Goal: Task Accomplishment & Management: Contribute content

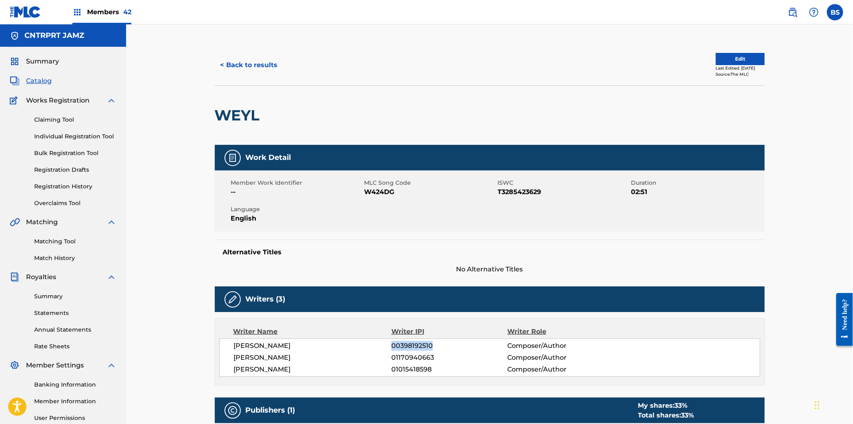
click at [259, 59] on button "< Back to results" at bounding box center [249, 65] width 69 height 20
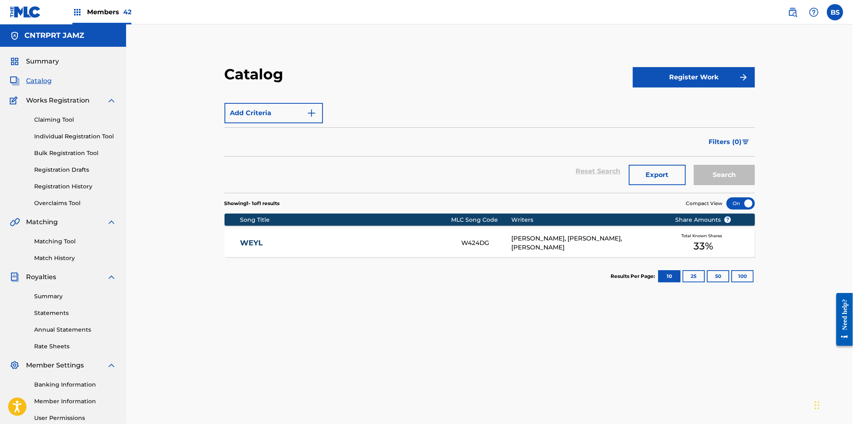
scroll to position [1, 0]
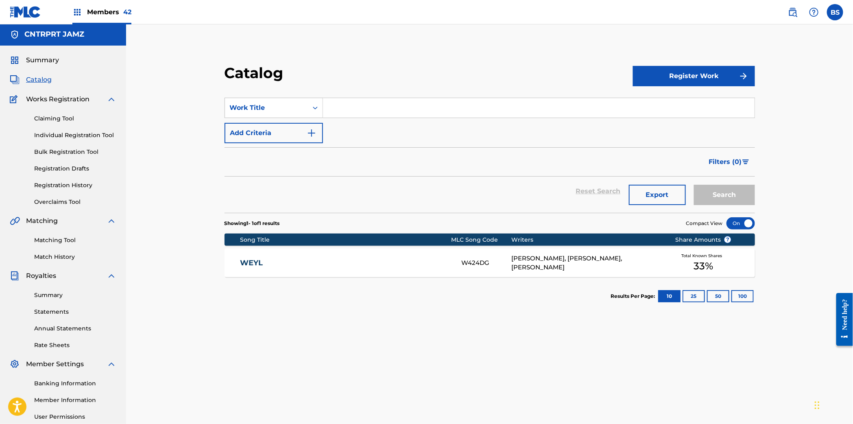
click at [371, 108] on input "Search Form" at bounding box center [538, 108] width 431 height 20
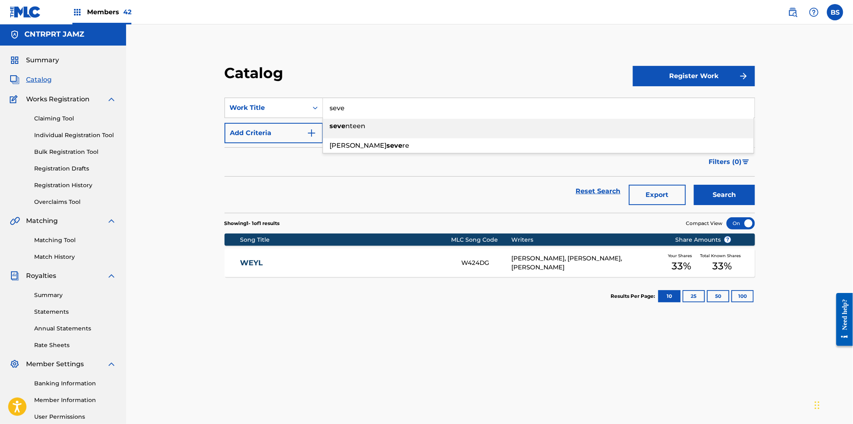
click at [361, 126] on span "nteen" at bounding box center [356, 126] width 20 height 8
type input "seventeen"
drag, startPoint x: 714, startPoint y: 186, endPoint x: 397, endPoint y: 179, distance: 317.2
click at [714, 186] on button "Search" at bounding box center [724, 195] width 61 height 20
click at [354, 259] on link "SEVENTEEN" at bounding box center [345, 262] width 210 height 9
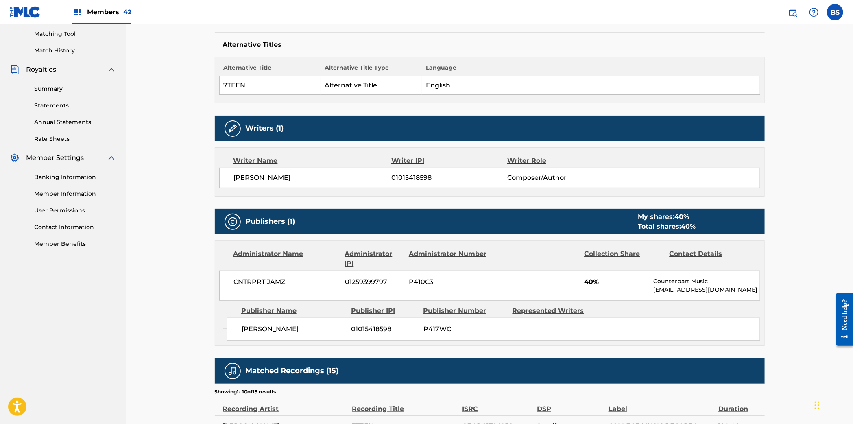
scroll to position [224, 0]
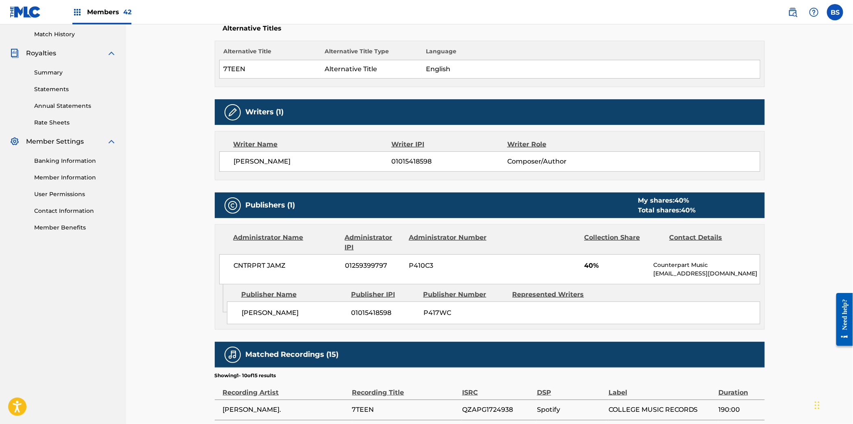
click at [415, 160] on span "01015418598" at bounding box center [448, 162] width 115 height 10
copy span "01015418598"
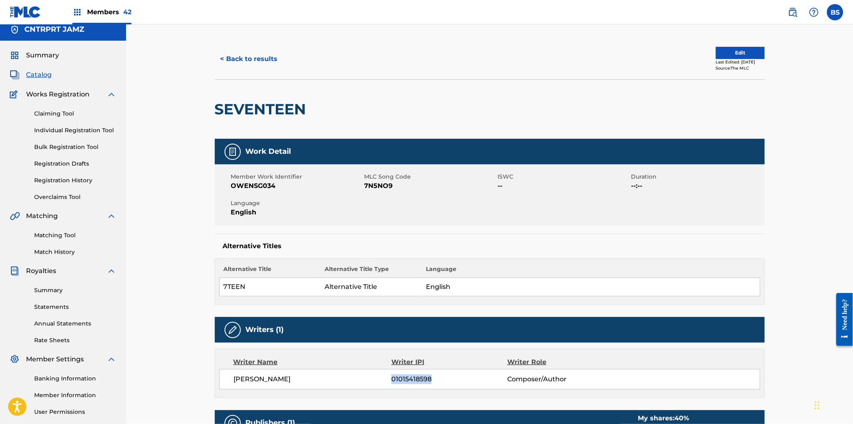
scroll to position [0, 0]
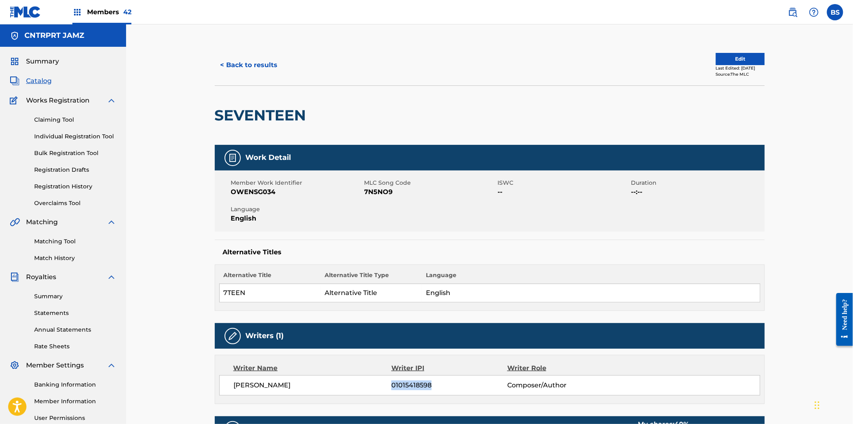
drag, startPoint x: 39, startPoint y: 82, endPoint x: 137, endPoint y: 76, distance: 97.7
click at [39, 82] on span "Catalog" at bounding box center [39, 81] width 26 height 10
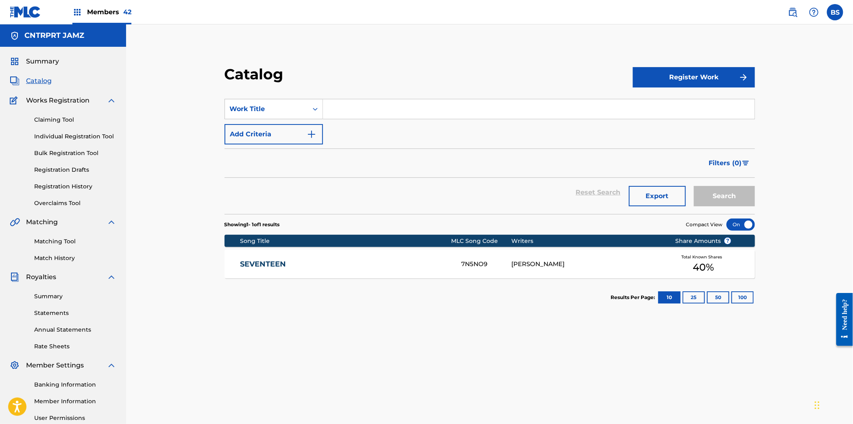
click at [370, 99] on input "Search Form" at bounding box center [538, 109] width 431 height 20
type input "lonely"
click at [725, 194] on button "Search" at bounding box center [724, 196] width 61 height 20
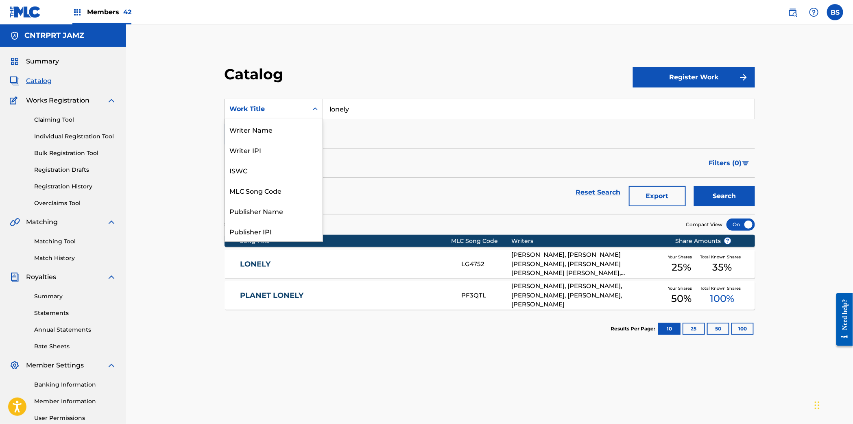
drag, startPoint x: 268, startPoint y: 109, endPoint x: 263, endPoint y: 165, distance: 55.5
click at [268, 109] on div "Work Title" at bounding box center [266, 109] width 73 height 10
drag, startPoint x: 261, startPoint y: 128, endPoint x: 323, endPoint y: 122, distance: 62.1
click at [262, 128] on div "Writer Name" at bounding box center [274, 129] width 98 height 20
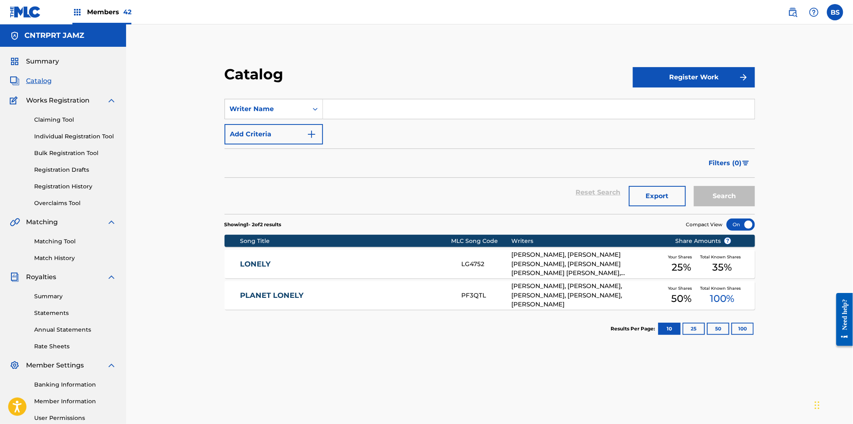
click at [415, 107] on input "Search Form" at bounding box center [538, 109] width 431 height 20
type input "binsann"
click at [694, 186] on button "Search" at bounding box center [724, 196] width 61 height 20
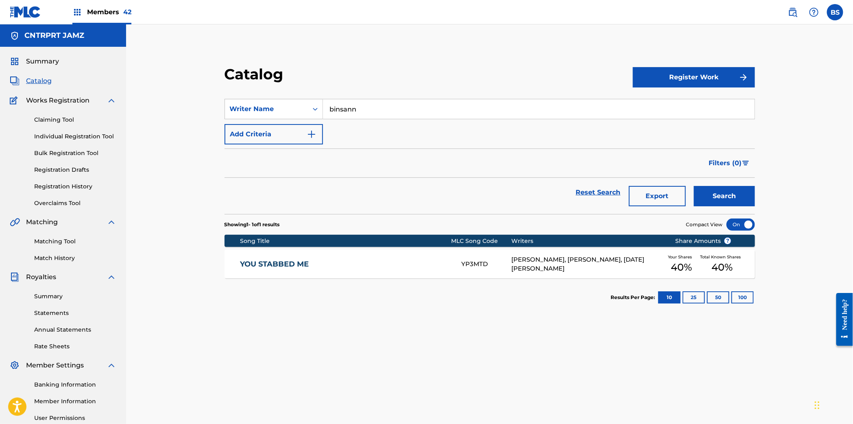
drag, startPoint x: 433, startPoint y: 270, endPoint x: 415, endPoint y: 265, distance: 18.3
click at [432, 270] on div "YOU STABBED ME YP3MTD [PERSON_NAME], [PERSON_NAME], [DATE][PERSON_NAME] Your Sh…" at bounding box center [489, 264] width 530 height 28
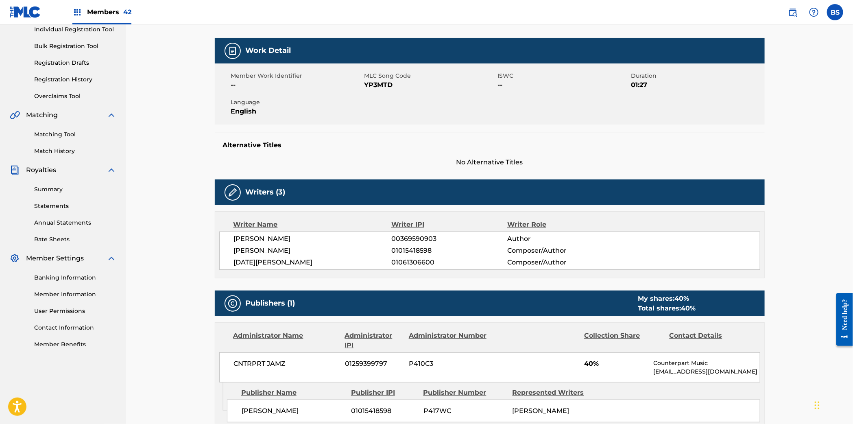
click at [398, 233] on div "[PERSON_NAME] 00369590903 Author [PERSON_NAME] 01015418598 Composer/Author [DAT…" at bounding box center [489, 250] width 541 height 38
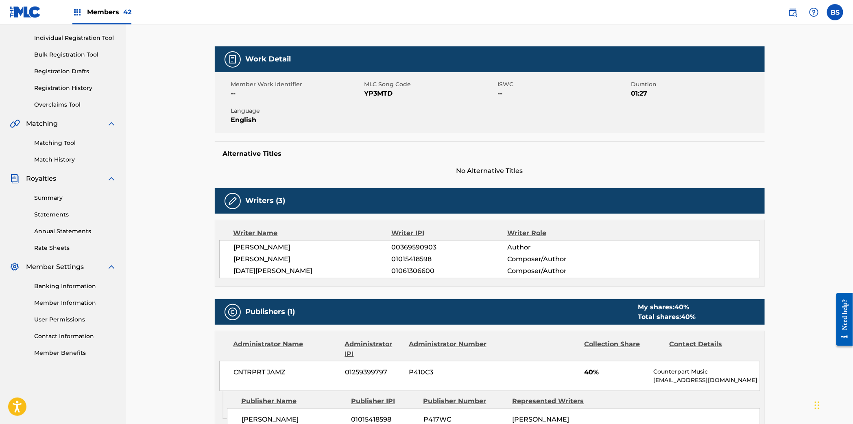
click at [398, 241] on div "[PERSON_NAME] 00369590903 Author [PERSON_NAME] 01015418598 Composer/Author [DAT…" at bounding box center [489, 259] width 541 height 38
drag, startPoint x: 398, startPoint y: 241, endPoint x: 398, endPoint y: 246, distance: 5.3
click at [399, 241] on div "[PERSON_NAME] 00369590903 Author [PERSON_NAME] 01015418598 Composer/Author [DAT…" at bounding box center [489, 259] width 541 height 38
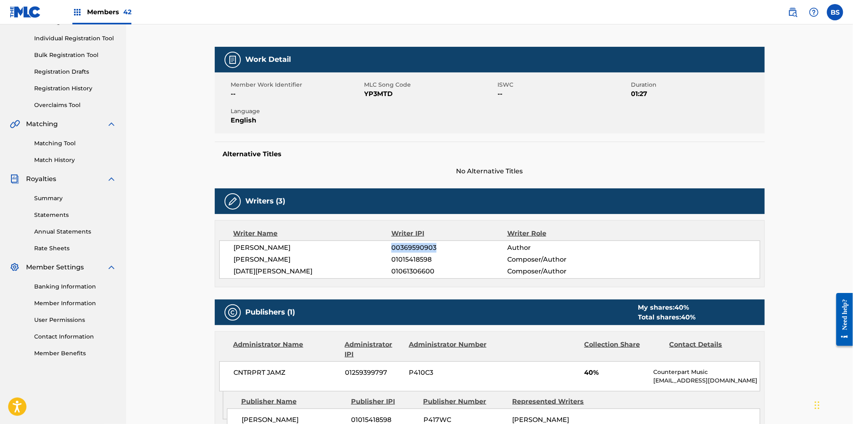
copy span "00369590903"
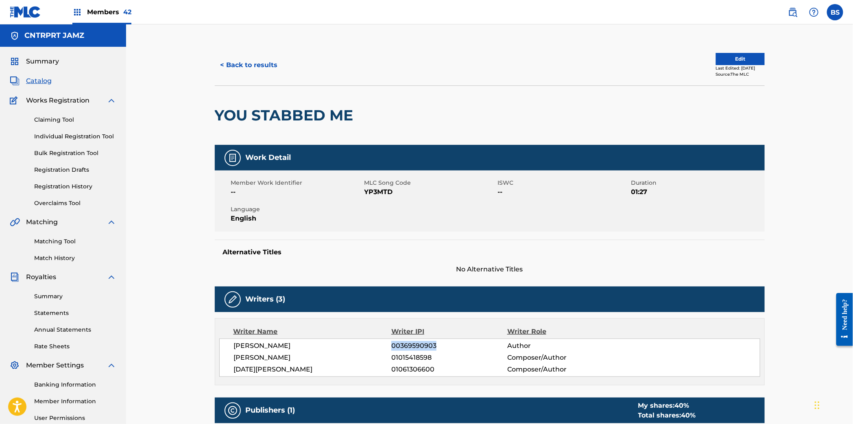
click at [787, 13] on img at bounding box center [792, 12] width 10 height 10
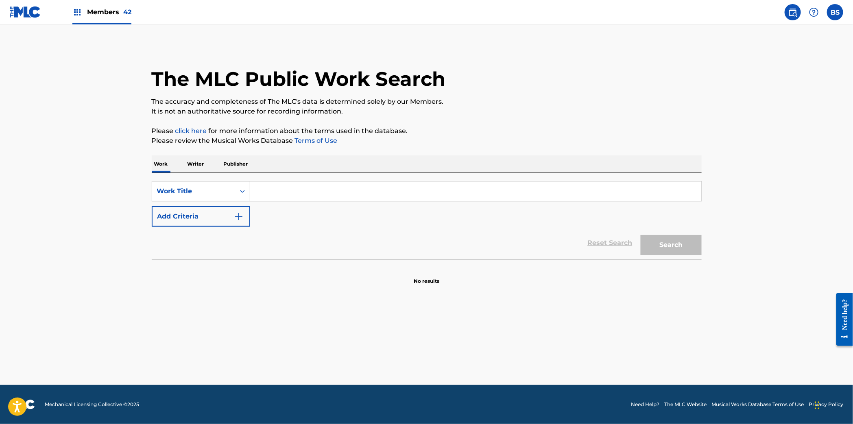
click at [200, 164] on p "Writer" at bounding box center [196, 163] width 22 height 17
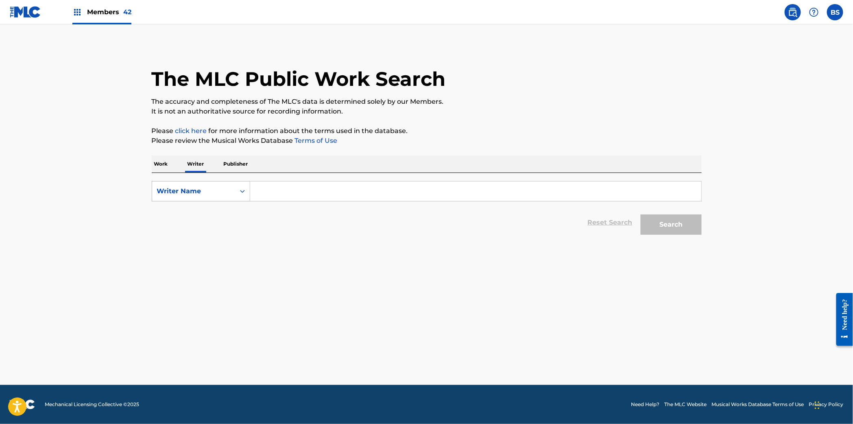
click at [182, 191] on div "Writer Name" at bounding box center [193, 191] width 73 height 10
click at [184, 216] on div "Writer IPI" at bounding box center [201, 211] width 98 height 20
click at [287, 190] on input "Search Form" at bounding box center [475, 191] width 451 height 20
paste input "00369590903"
type input "00369590903"
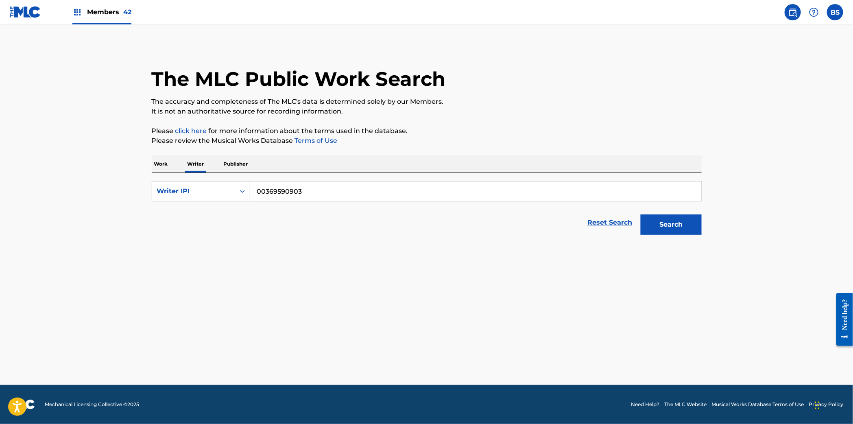
click at [653, 222] on button "Search" at bounding box center [670, 224] width 61 height 20
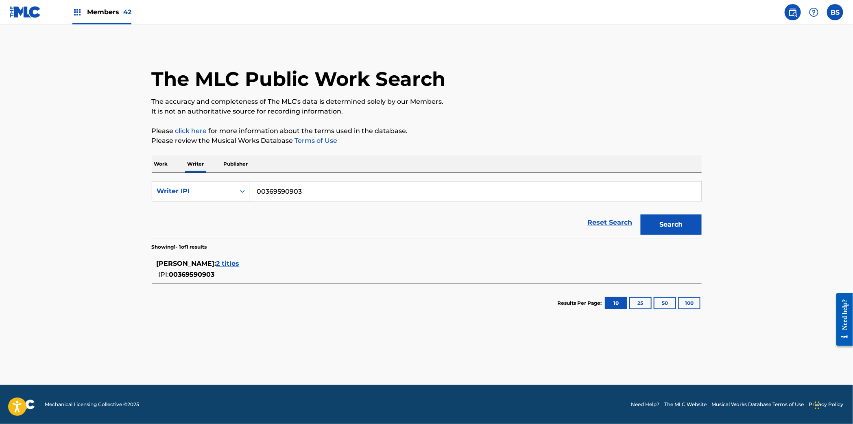
click at [220, 264] on span "2 titles" at bounding box center [227, 263] width 23 height 8
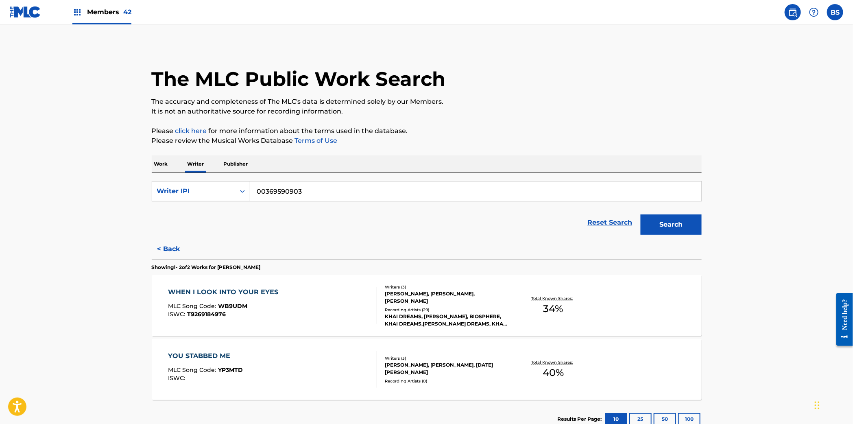
scroll to position [57, 0]
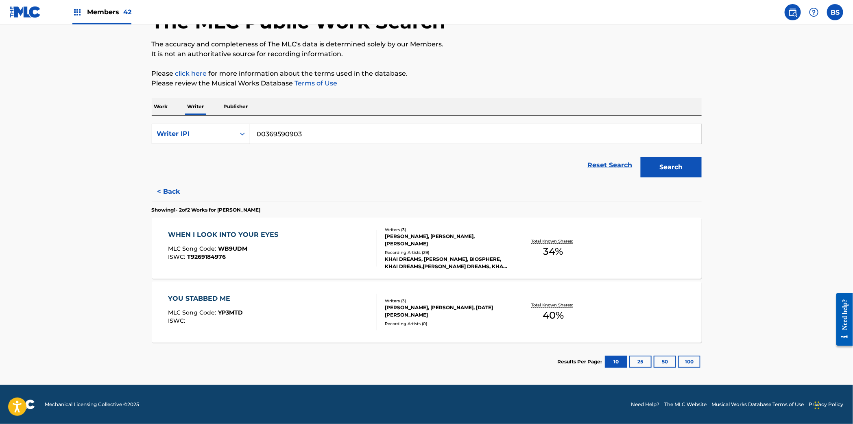
click at [271, 260] on div "WHEN I LOOK INTO YOUR EYES MLC Song Code : WB9UDM ISWC : T9269184976" at bounding box center [225, 248] width 114 height 37
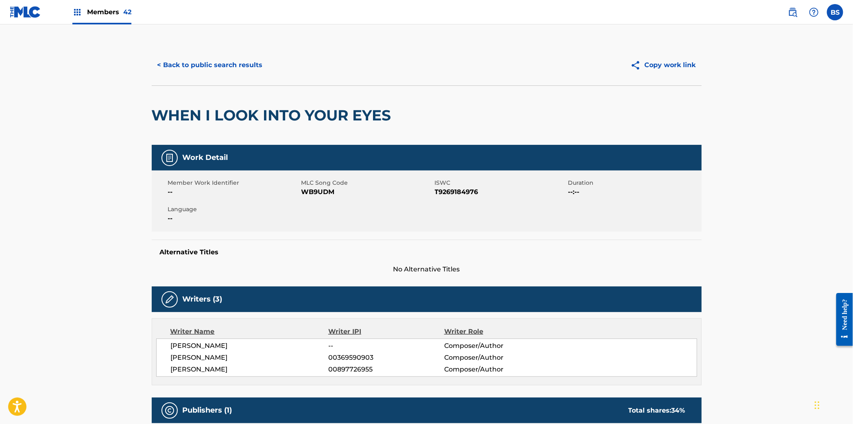
click at [209, 359] on span "[PERSON_NAME]" at bounding box center [250, 357] width 158 height 10
copy span "BINSANN"
click at [220, 68] on button "< Back to public search results" at bounding box center [210, 65] width 117 height 20
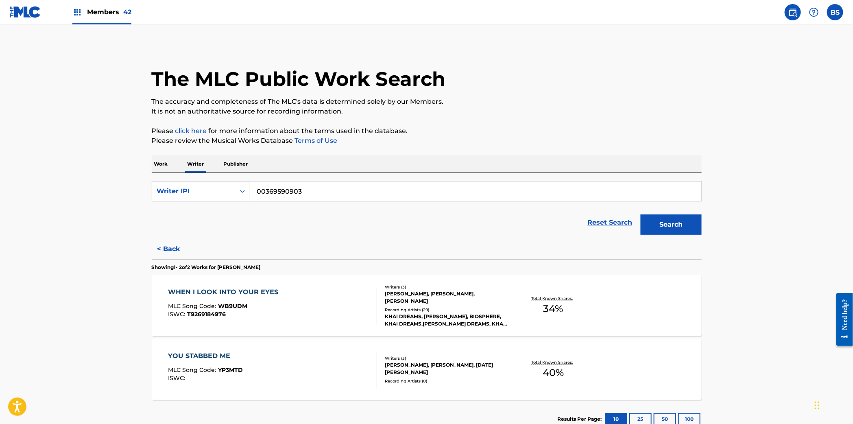
scroll to position [0, 0]
drag, startPoint x: 202, startPoint y: 160, endPoint x: 198, endPoint y: 167, distance: 7.7
click at [201, 161] on p "Writer" at bounding box center [196, 163] width 22 height 17
click at [189, 189] on div "Writer IPI" at bounding box center [193, 191] width 73 height 10
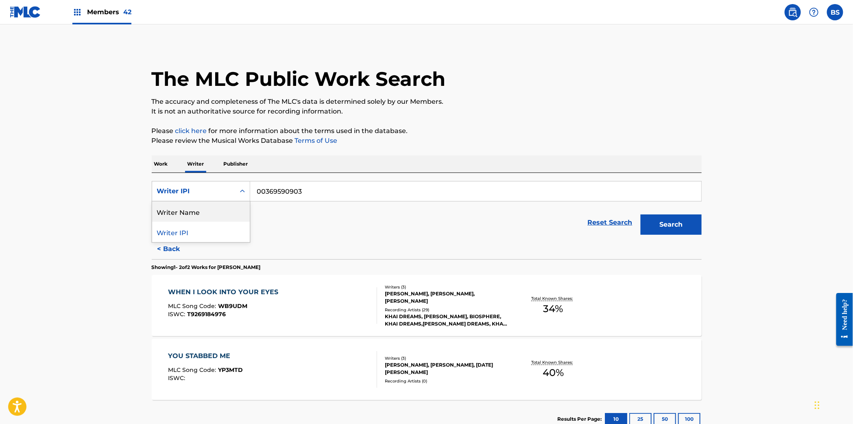
drag, startPoint x: 191, startPoint y: 211, endPoint x: 249, endPoint y: 204, distance: 58.2
click at [193, 211] on div "Writer Name" at bounding box center [201, 211] width 98 height 20
click at [303, 196] on input "Search Form" at bounding box center [475, 191] width 451 height 20
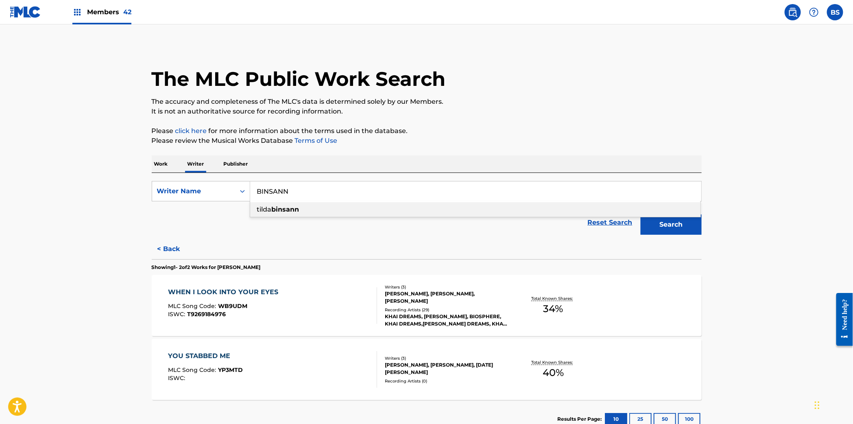
click at [261, 202] on div "[PERSON_NAME]" at bounding box center [475, 209] width 450 height 15
type input "[PERSON_NAME]"
click at [687, 231] on button "Search" at bounding box center [670, 224] width 61 height 20
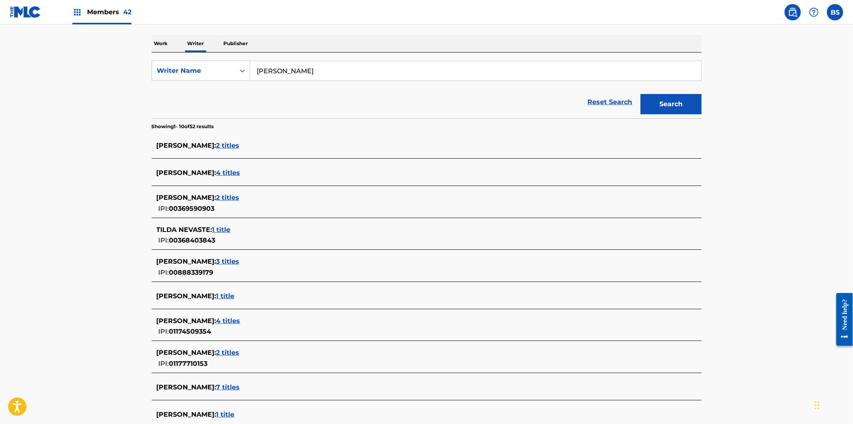
scroll to position [128, 0]
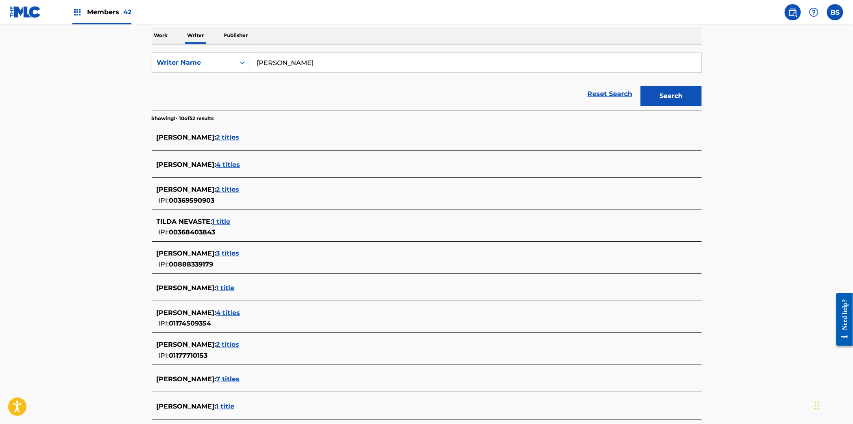
click at [220, 164] on span "4 titles" at bounding box center [228, 165] width 24 height 8
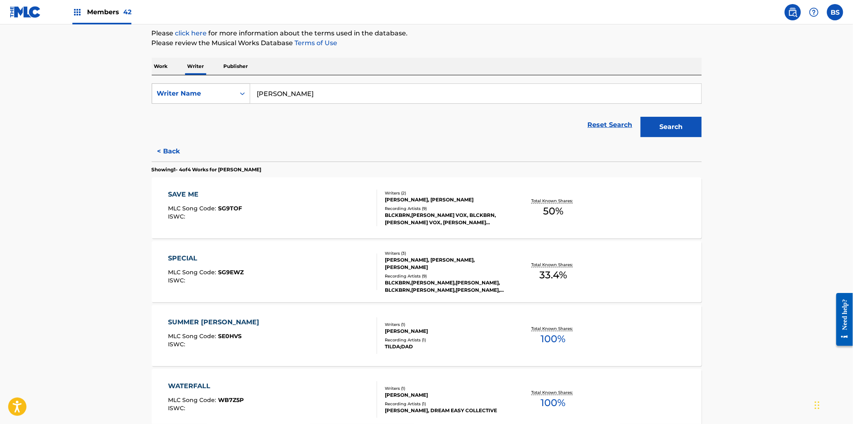
scroll to position [97, 0]
click at [164, 146] on button "< Back" at bounding box center [176, 152] width 49 height 20
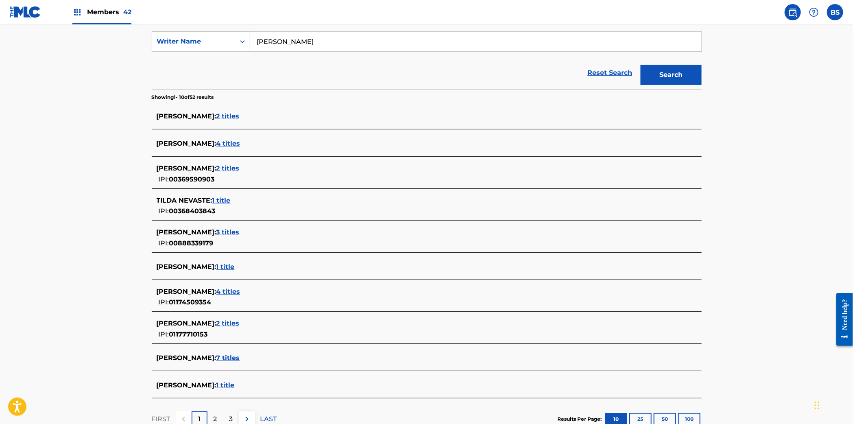
scroll to position [151, 0]
click at [226, 165] on span "2 titles" at bounding box center [227, 167] width 23 height 8
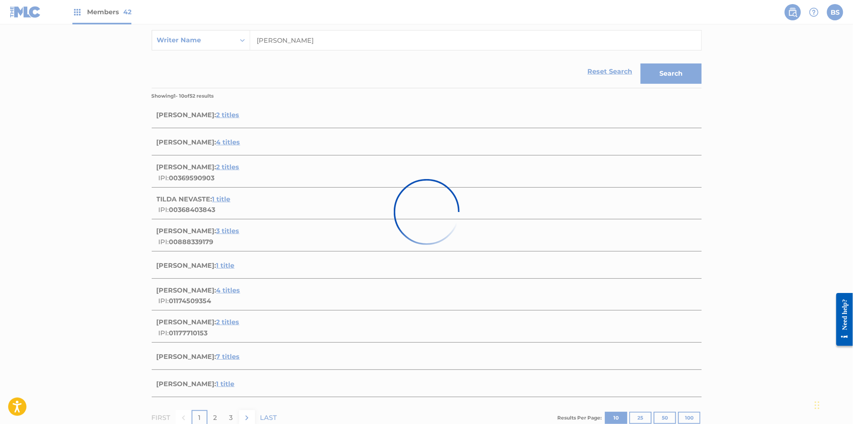
scroll to position [57, 0]
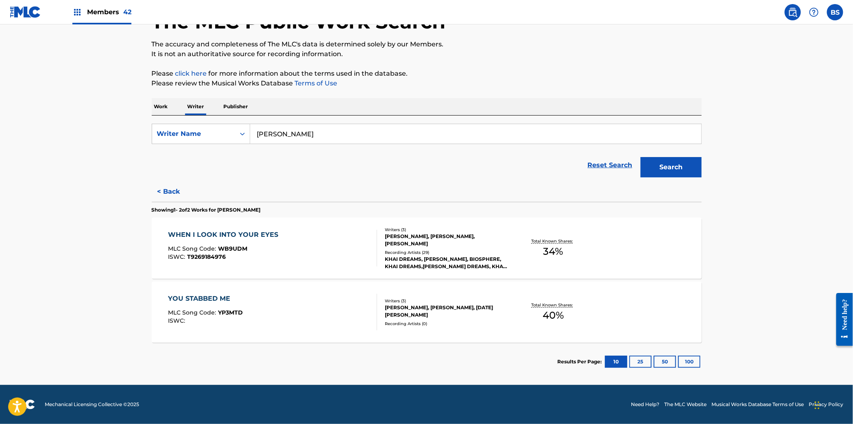
click at [173, 199] on button "< Back" at bounding box center [176, 191] width 49 height 20
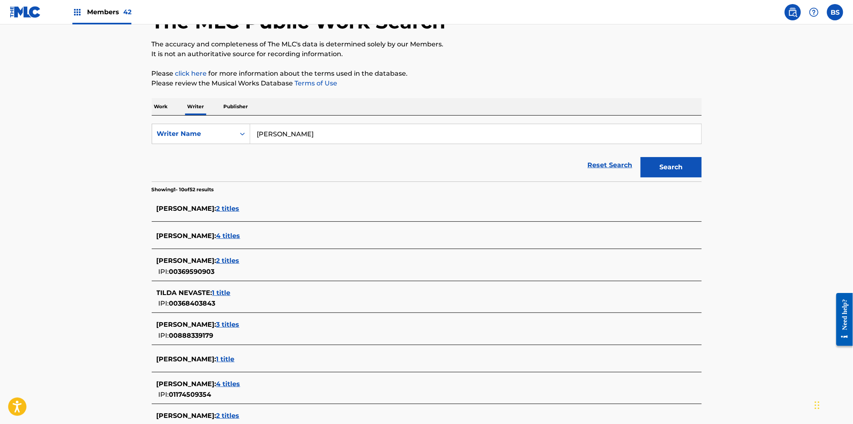
scroll to position [0, 0]
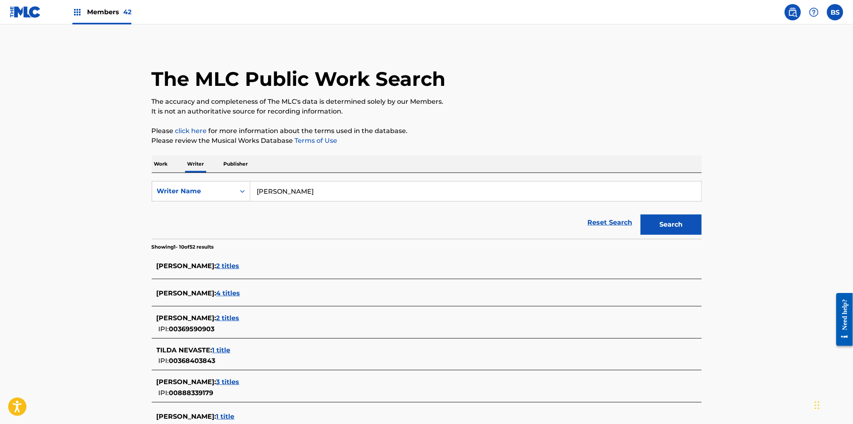
click at [120, 14] on span "Members 42" at bounding box center [109, 11] width 44 height 9
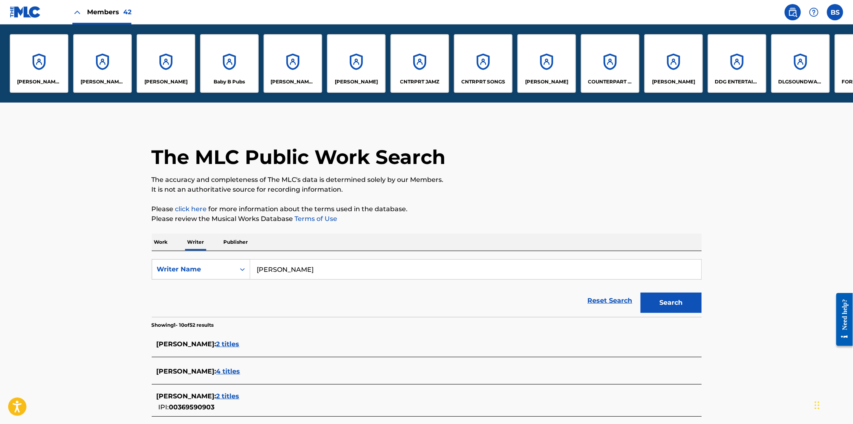
click at [432, 56] on div "CNTRPRT JAMZ" at bounding box center [419, 63] width 59 height 59
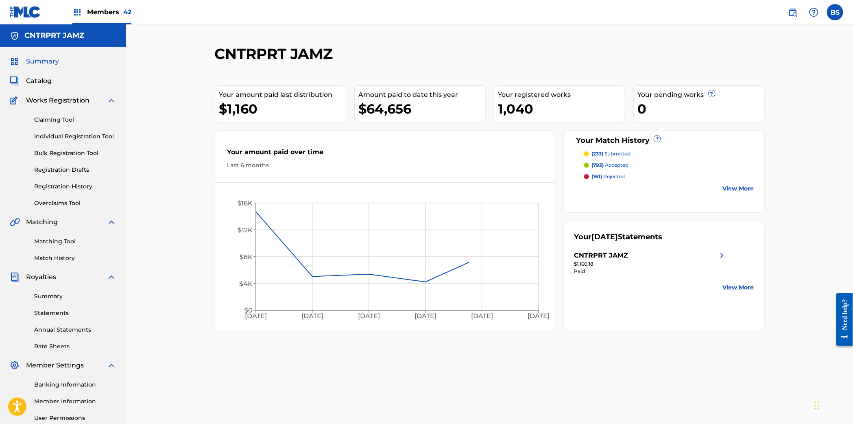
drag, startPoint x: 48, startPoint y: 78, endPoint x: 152, endPoint y: 91, distance: 105.2
click at [48, 78] on span "Catalog" at bounding box center [39, 81] width 26 height 10
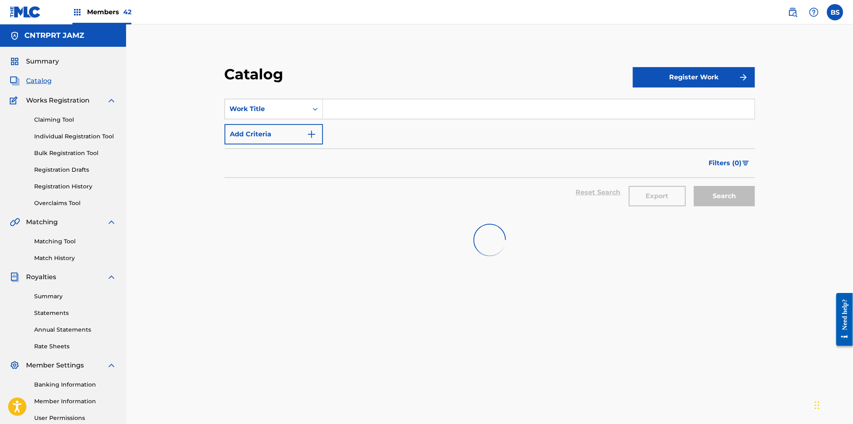
click at [357, 114] on input "Search Form" at bounding box center [538, 109] width 431 height 20
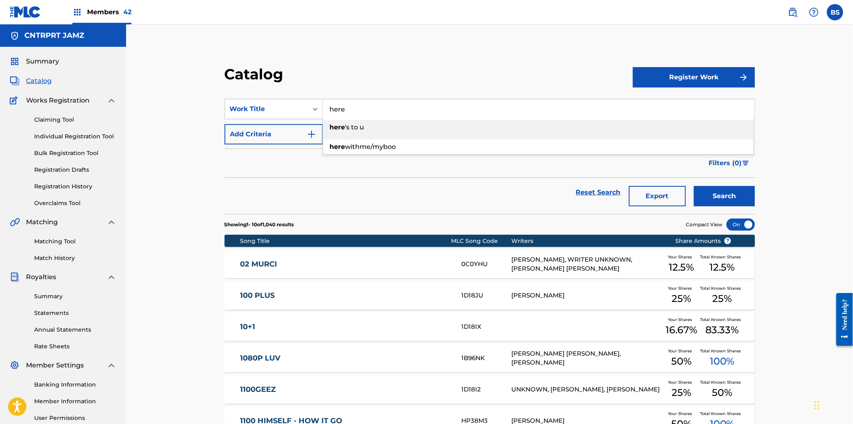
click at [391, 126] on div "here 's to u" at bounding box center [538, 127] width 431 height 15
type input "here's to u"
click at [727, 194] on button "Search" at bounding box center [724, 196] width 61 height 20
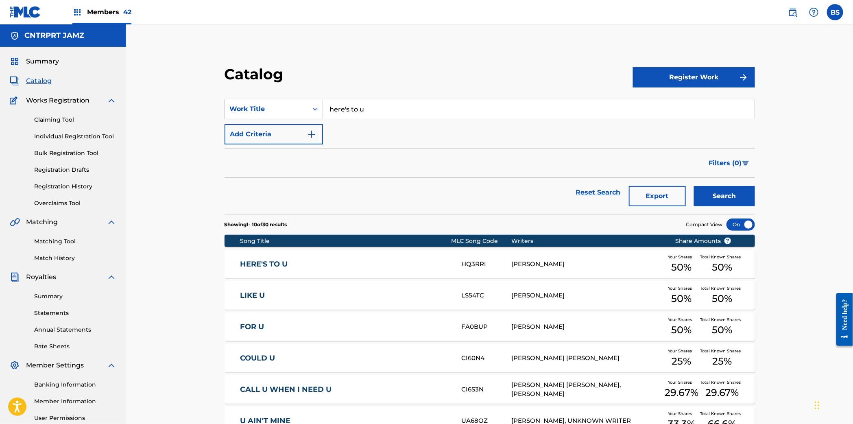
click at [346, 261] on link "HERE'S TO U" at bounding box center [345, 263] width 210 height 9
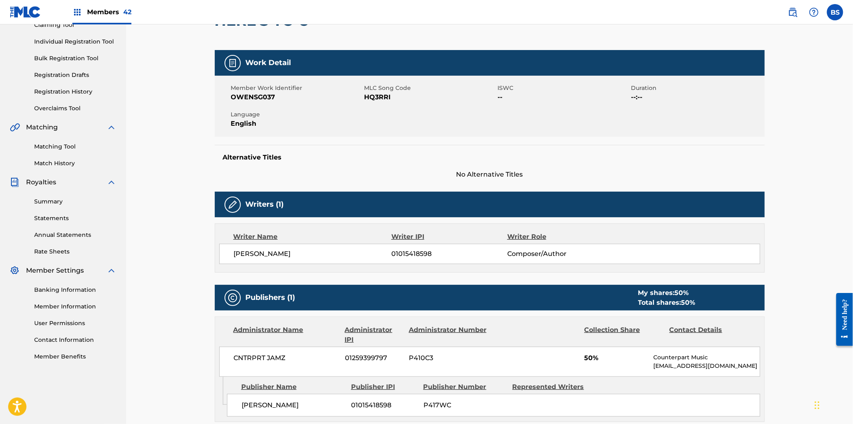
scroll to position [96, 0]
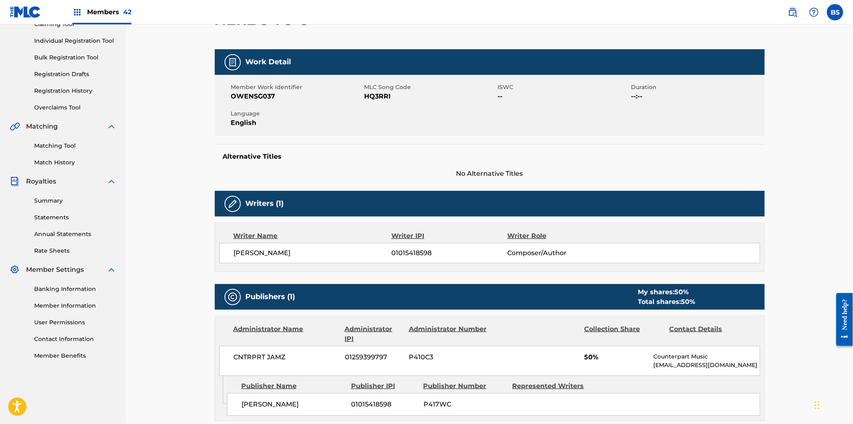
click at [410, 254] on span "01015418598" at bounding box center [448, 253] width 115 height 10
copy span "01015418598"
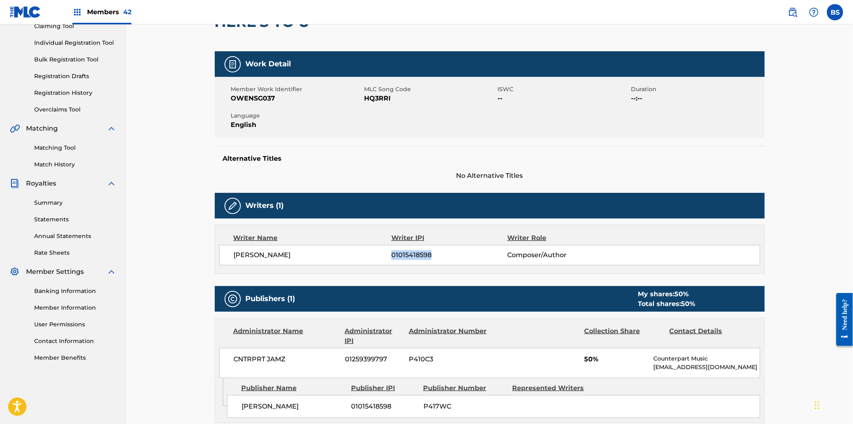
scroll to position [0, 0]
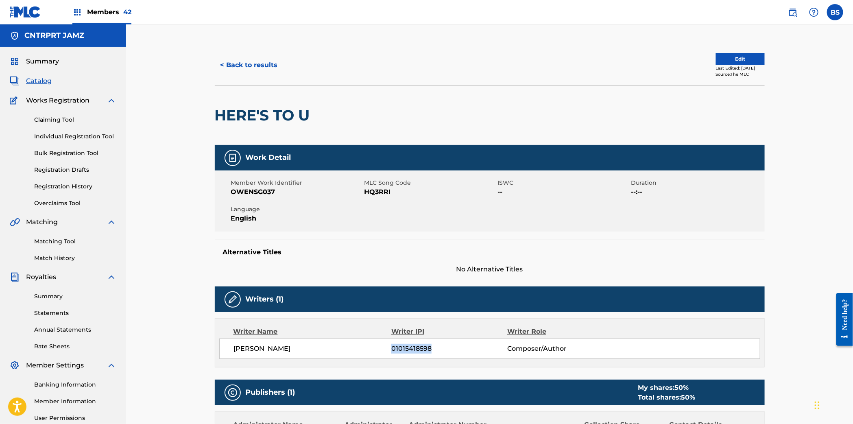
click at [267, 62] on button "< Back to results" at bounding box center [249, 65] width 69 height 20
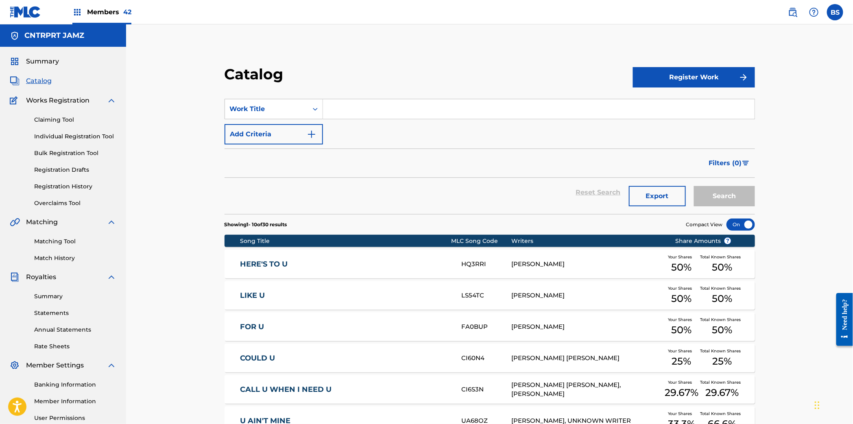
click at [378, 108] on input "Search Form" at bounding box center [538, 109] width 431 height 20
click at [374, 107] on input "Search Form" at bounding box center [538, 109] width 431 height 20
type input "hold tight"
click at [394, 126] on div "hold tight" at bounding box center [538, 127] width 431 height 15
click at [733, 189] on button "Search" at bounding box center [724, 196] width 61 height 20
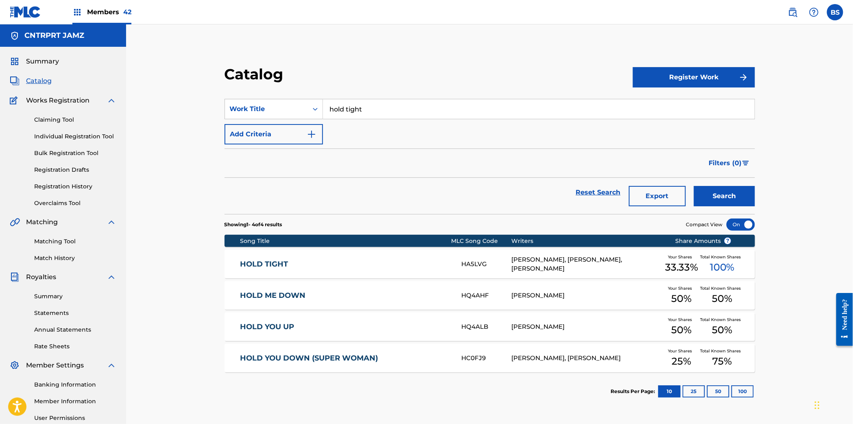
click at [431, 259] on div "HOLD TIGHT HA5LVG [PERSON_NAME], [PERSON_NAME], [PERSON_NAME] Your Shares 33.33…" at bounding box center [489, 264] width 530 height 28
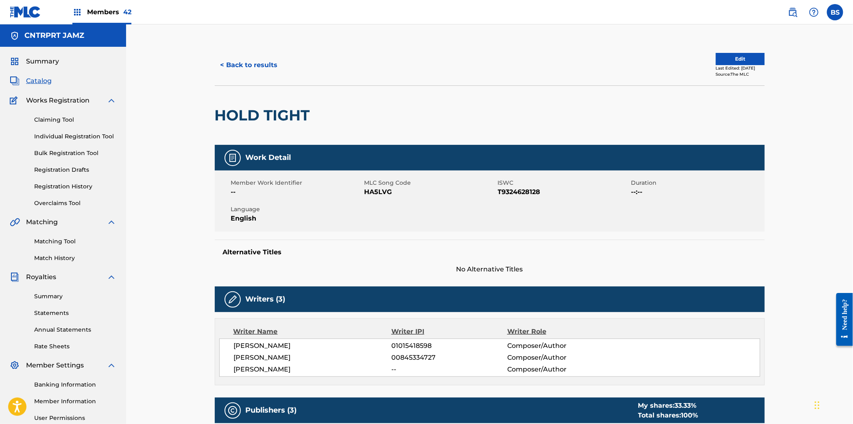
click at [262, 65] on button "< Back to results" at bounding box center [249, 65] width 69 height 20
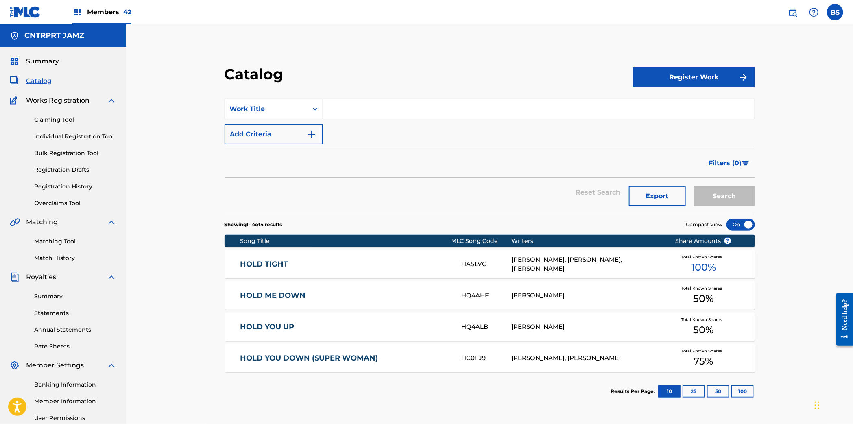
click at [352, 102] on input "Search Form" at bounding box center [538, 109] width 431 height 20
paste input "HOLD TIGHT"
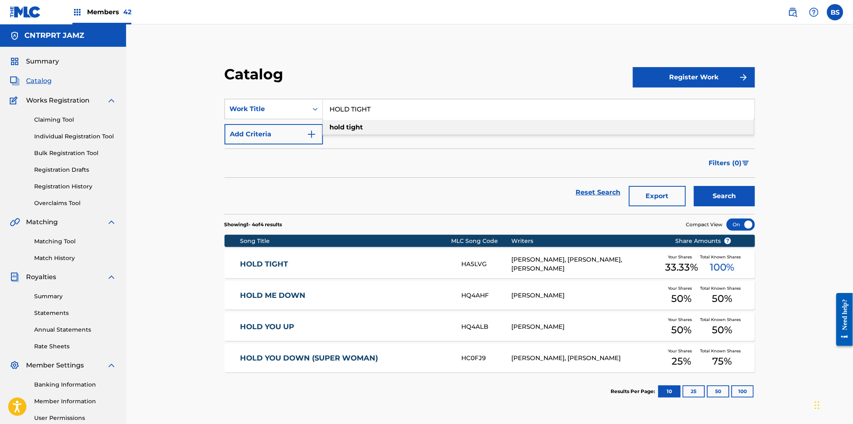
click at [346, 129] on strong "tight" at bounding box center [354, 127] width 17 height 8
click at [355, 109] on input "hold tight" at bounding box center [538, 109] width 431 height 20
click at [337, 103] on input "hold tight" at bounding box center [538, 109] width 431 height 20
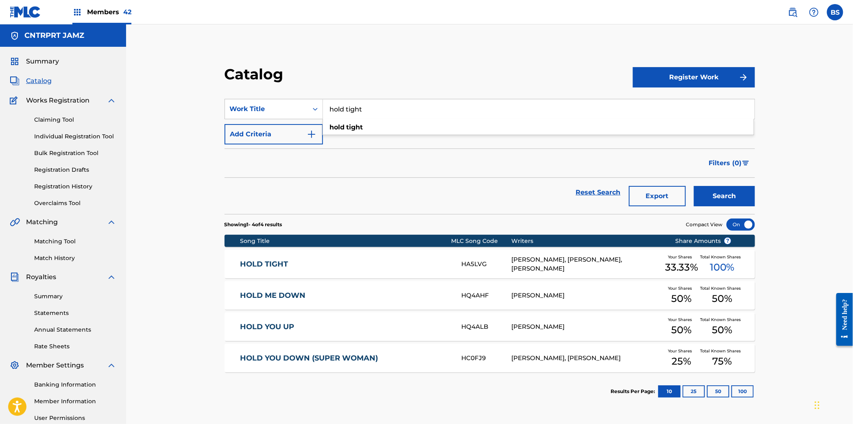
paste input "I GOT U"
click at [368, 131] on div "i got u" at bounding box center [538, 127] width 431 height 15
type input "i got u"
click at [723, 188] on button "Search" at bounding box center [724, 196] width 61 height 20
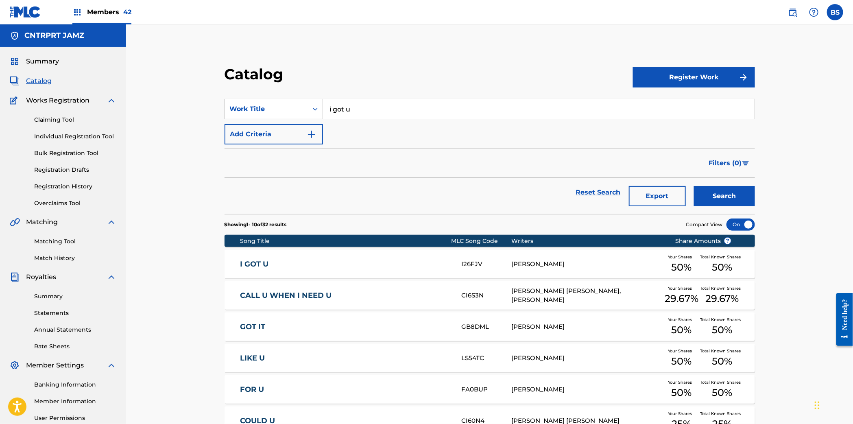
click at [394, 265] on link "I GOT U" at bounding box center [345, 263] width 210 height 9
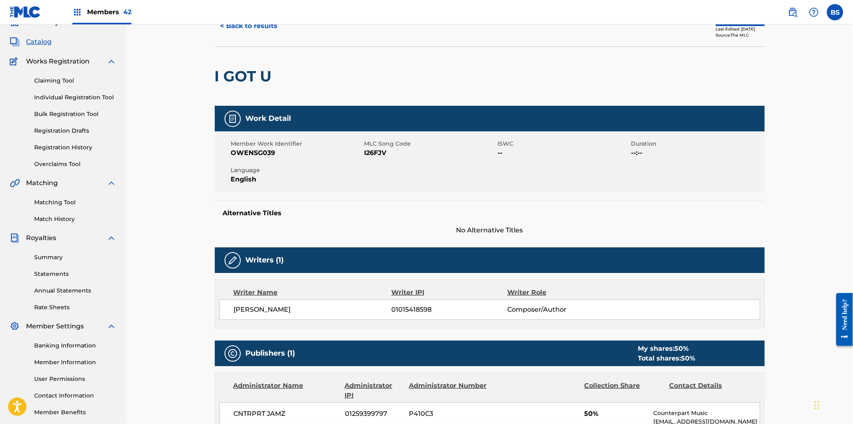
scroll to position [37, 0]
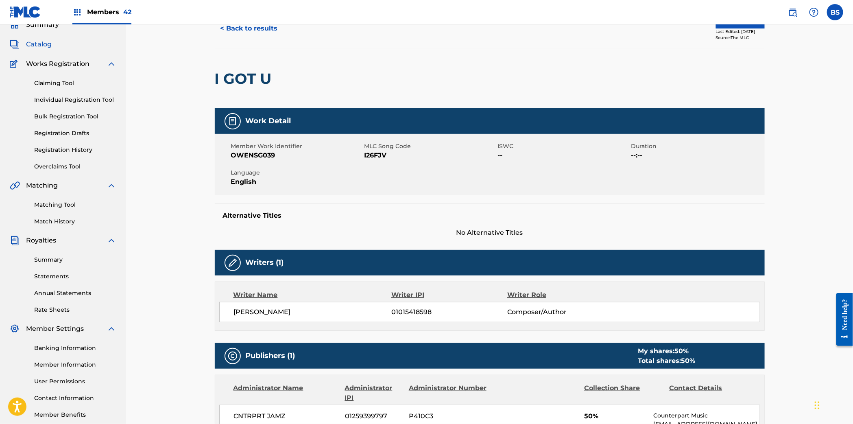
drag, startPoint x: 253, startPoint y: 23, endPoint x: 290, endPoint y: 88, distance: 74.5
click at [252, 25] on div "Members 42 BS BS [PERSON_NAME] [PERSON_NAME][EMAIL_ADDRESS][DOMAIN_NAME] Notifi…" at bounding box center [426, 393] width 853 height 861
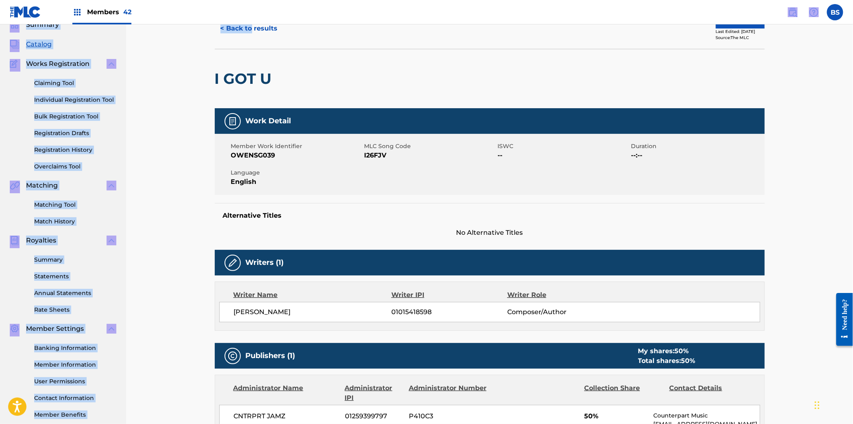
drag, startPoint x: 256, startPoint y: 37, endPoint x: 265, endPoint y: 32, distance: 10.4
click at [257, 36] on button "< Back to results" at bounding box center [249, 28] width 69 height 20
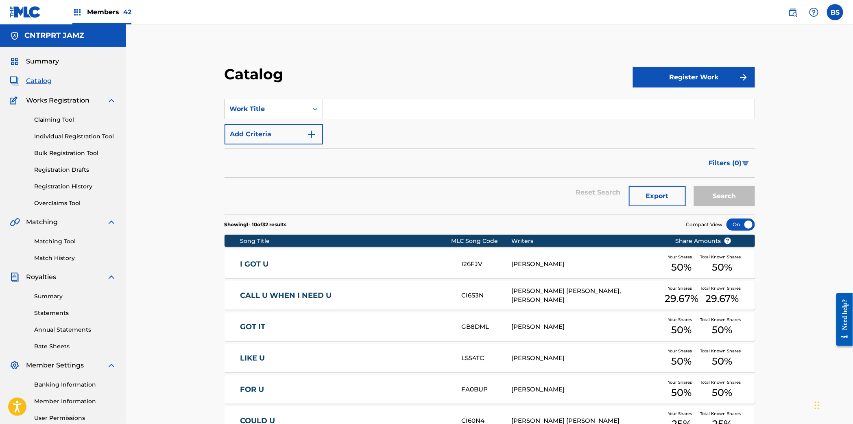
click at [326, 113] on input "Search Form" at bounding box center [538, 109] width 431 height 20
paste input "Marionette"
click at [377, 121] on div "marionette" at bounding box center [538, 127] width 431 height 15
type input "marionette"
drag, startPoint x: 732, startPoint y: 200, endPoint x: 674, endPoint y: 192, distance: 58.7
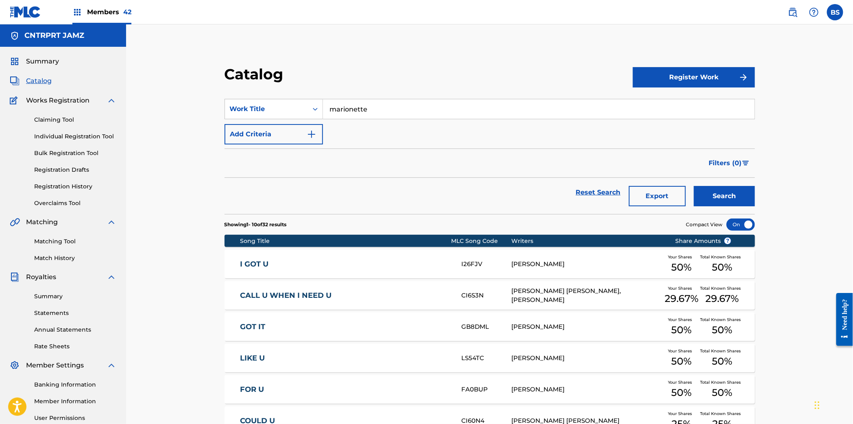
click at [731, 199] on button "Search" at bounding box center [724, 196] width 61 height 20
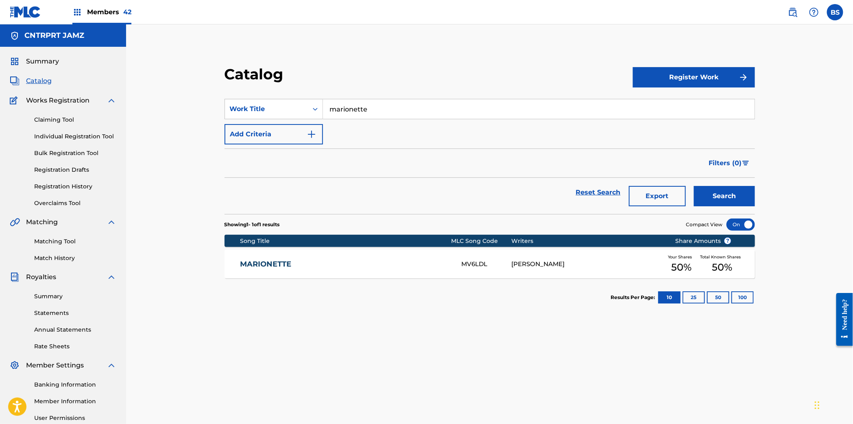
drag, startPoint x: 357, startPoint y: 262, endPoint x: 413, endPoint y: 216, distance: 73.1
click at [357, 262] on link "MARIONETTE" at bounding box center [345, 263] width 210 height 9
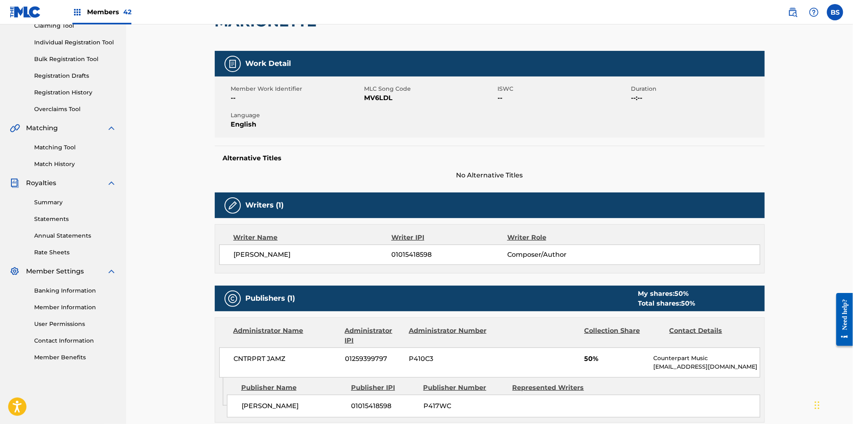
scroll to position [137, 0]
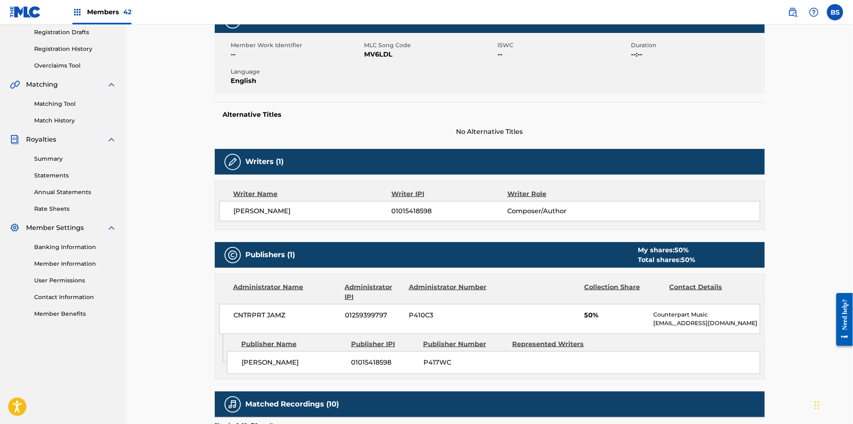
click at [411, 209] on span "01015418598" at bounding box center [448, 211] width 115 height 10
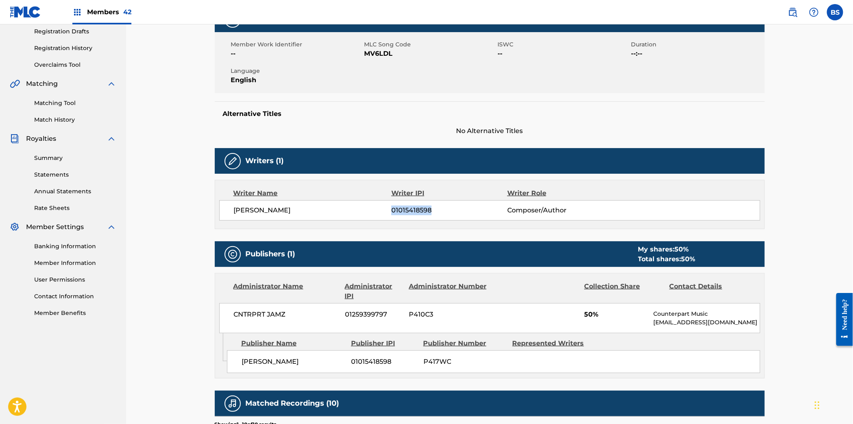
copy span "01015418598"
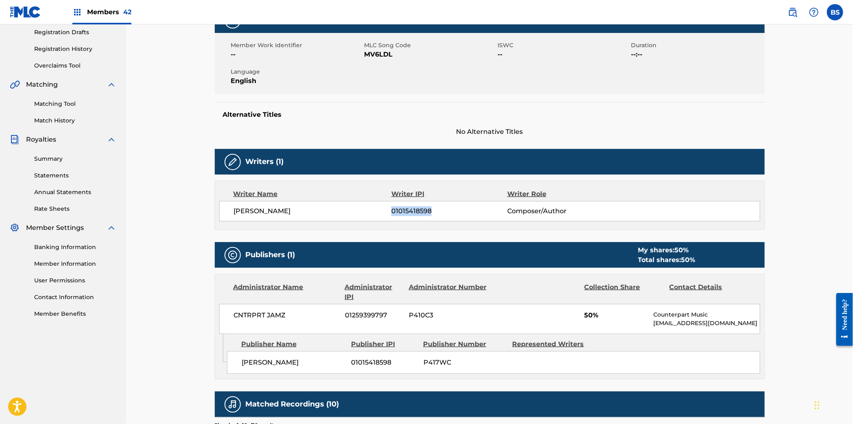
scroll to position [0, 0]
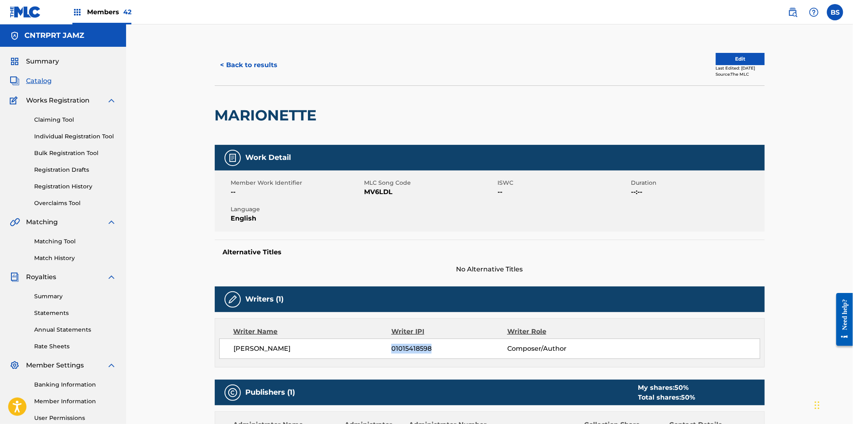
drag, startPoint x: 43, startPoint y: 82, endPoint x: 64, endPoint y: 84, distance: 21.6
click at [43, 82] on span "Catalog" at bounding box center [39, 81] width 26 height 10
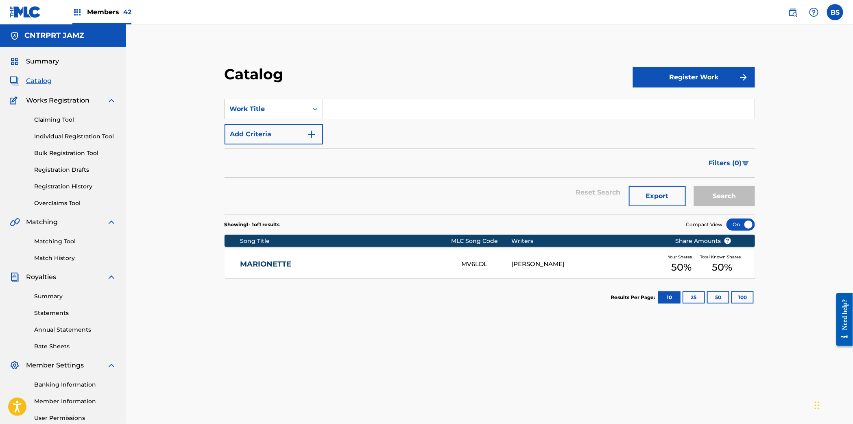
click at [280, 119] on div "SearchWithCriteria0ca4abd3-fd8c-4316-8eb4-32f38f0cd5b3 Work Title Add Criteria" at bounding box center [489, 122] width 530 height 46
click at [281, 104] on div "Work Title" at bounding box center [266, 109] width 73 height 10
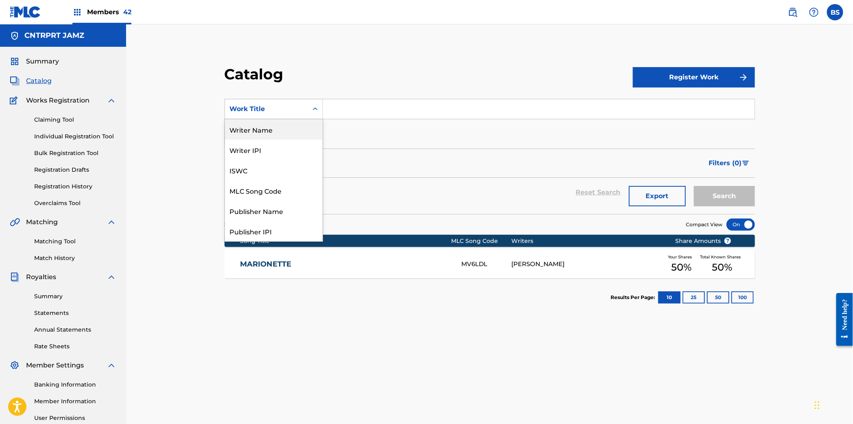
click at [274, 126] on div "Writer Name" at bounding box center [274, 129] width 98 height 20
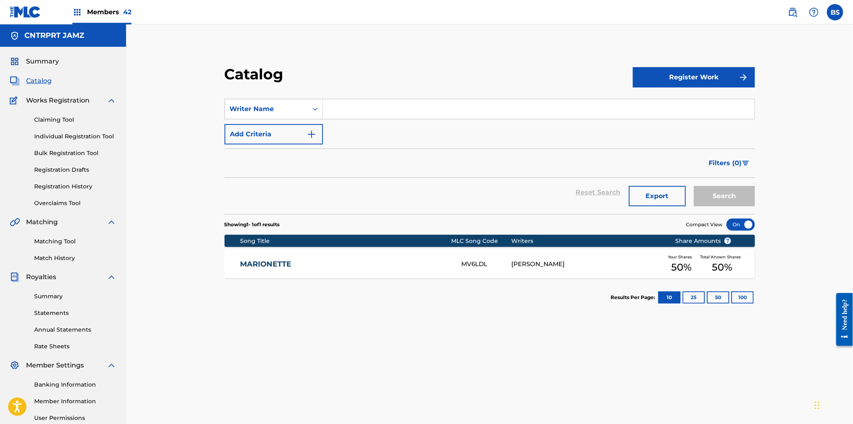
click at [361, 117] on input "Search Form" at bounding box center [538, 109] width 431 height 20
type input "BINSANN"
click at [694, 186] on button "Search" at bounding box center [724, 196] width 61 height 20
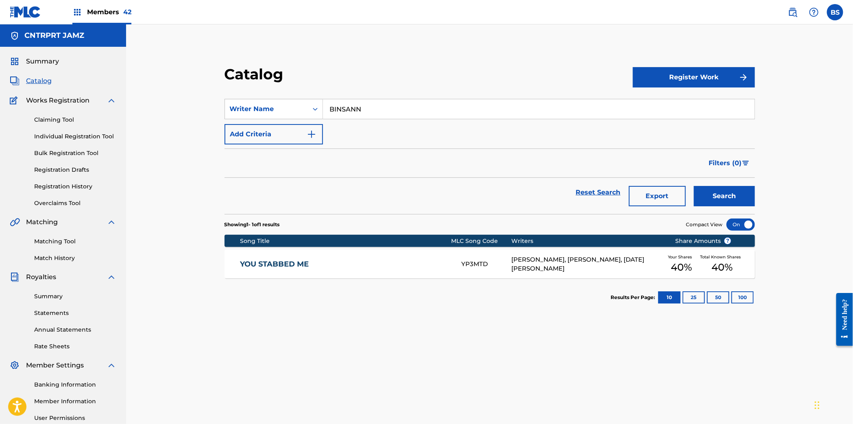
click at [492, 259] on div "YP3MTD" at bounding box center [486, 263] width 50 height 9
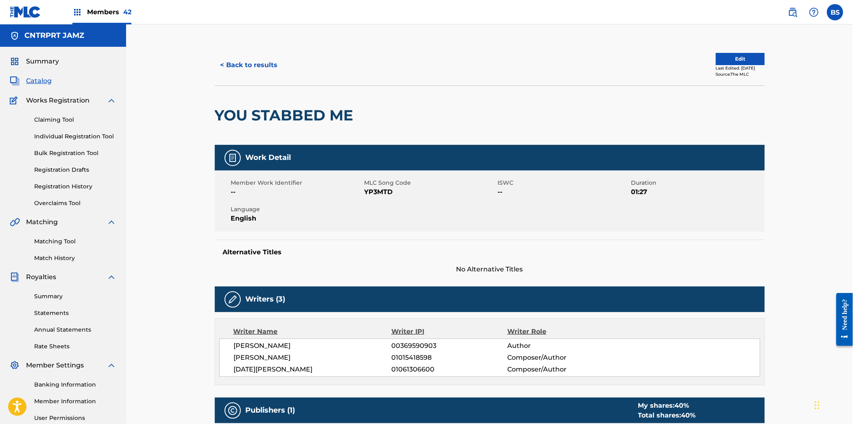
click at [414, 347] on span "00369590903" at bounding box center [448, 346] width 115 height 10
drag, startPoint x: 414, startPoint y: 347, endPoint x: 429, endPoint y: 361, distance: 19.9
click at [414, 347] on span "00369590903" at bounding box center [448, 346] width 115 height 10
copy span "00369590903"
click at [258, 68] on button "< Back to results" at bounding box center [249, 65] width 69 height 20
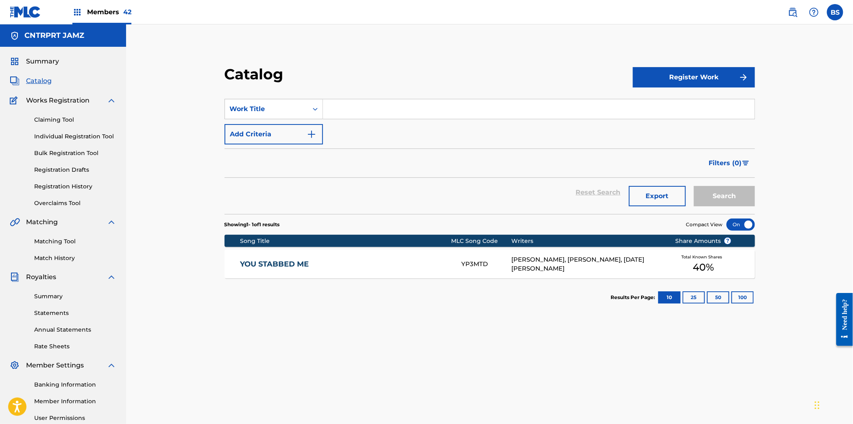
click at [402, 117] on input "Search Form" at bounding box center [538, 109] width 431 height 20
click at [385, 108] on input "Search Form" at bounding box center [538, 109] width 431 height 20
type input "d"
type input "so long"
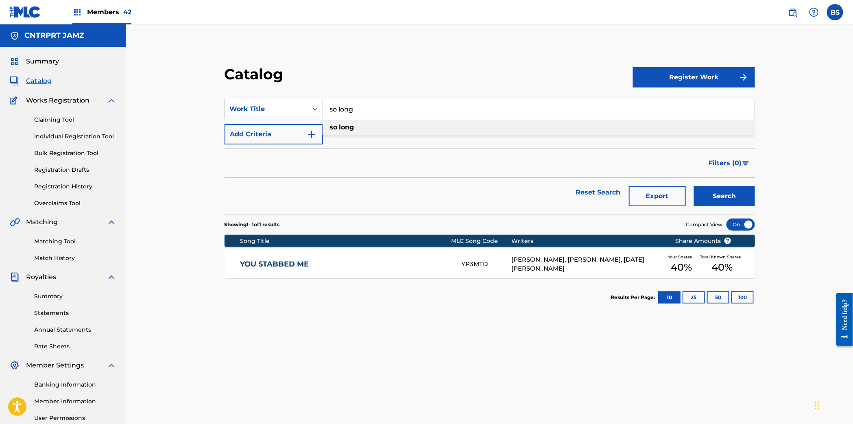
drag, startPoint x: 365, startPoint y: 128, endPoint x: 414, endPoint y: 157, distance: 57.5
click at [364, 127] on div "so long" at bounding box center [538, 127] width 431 height 15
drag, startPoint x: 720, startPoint y: 183, endPoint x: 721, endPoint y: 189, distance: 6.1
click at [720, 187] on div "Search" at bounding box center [721, 192] width 65 height 29
click at [721, 190] on button "Search" at bounding box center [724, 196] width 61 height 20
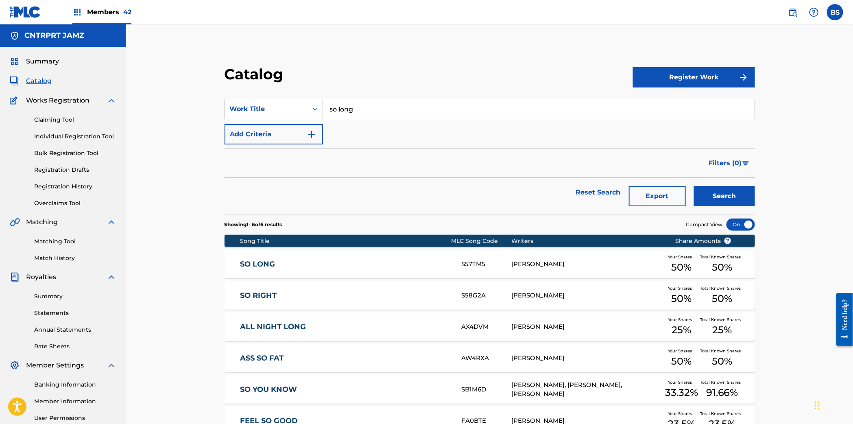
click at [342, 268] on link "SO LONG" at bounding box center [345, 263] width 210 height 9
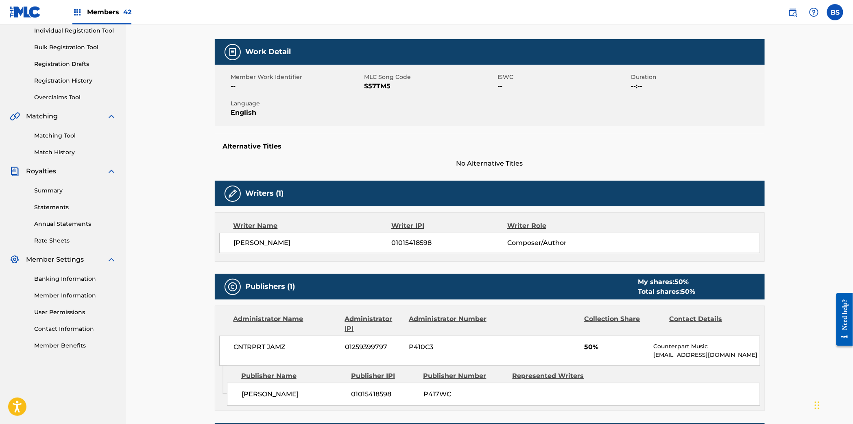
scroll to position [133, 0]
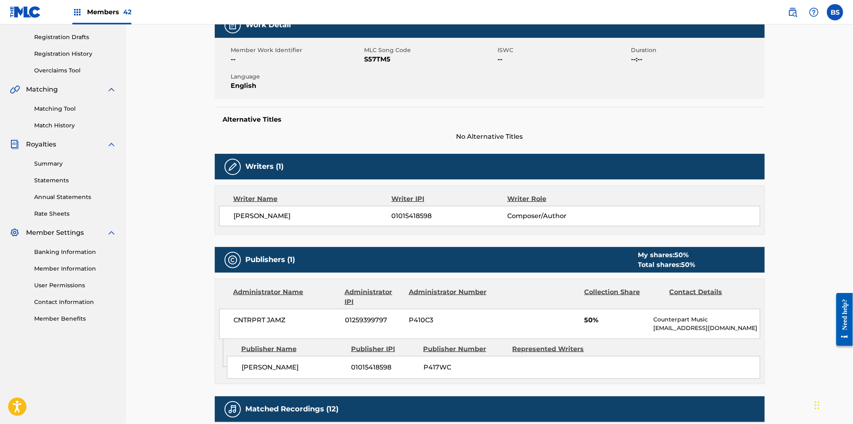
click at [410, 213] on span "01015418598" at bounding box center [448, 216] width 115 height 10
copy span "01015418598"
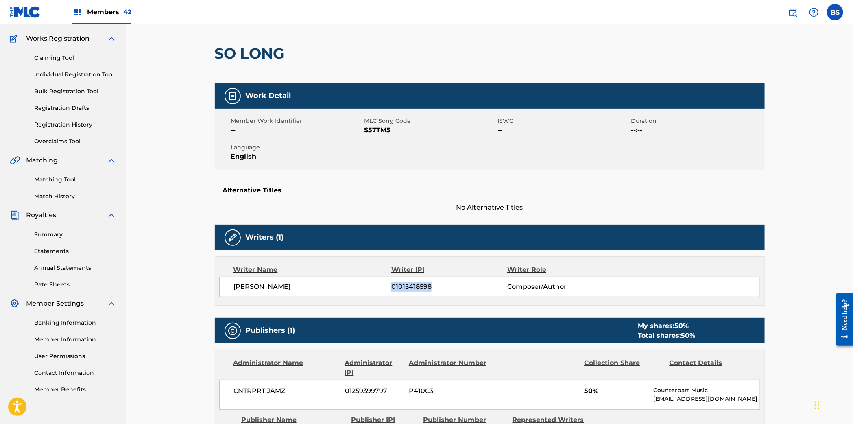
scroll to position [0, 0]
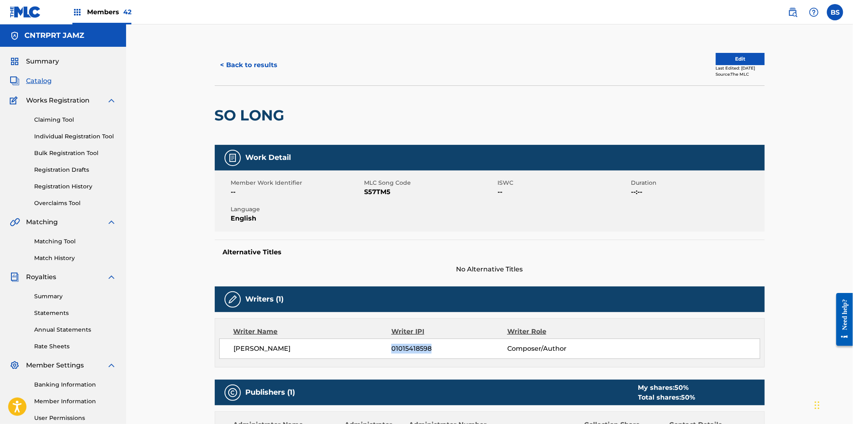
click at [735, 61] on button "Edit" at bounding box center [740, 59] width 49 height 12
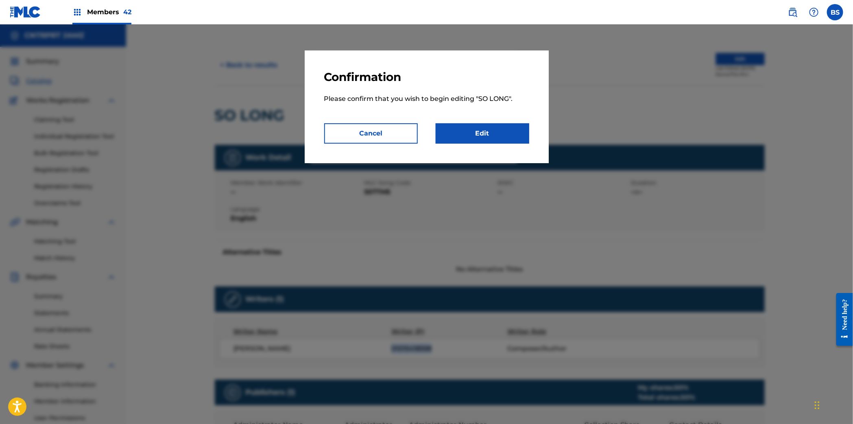
click at [470, 141] on link "Edit" at bounding box center [482, 133] width 94 height 20
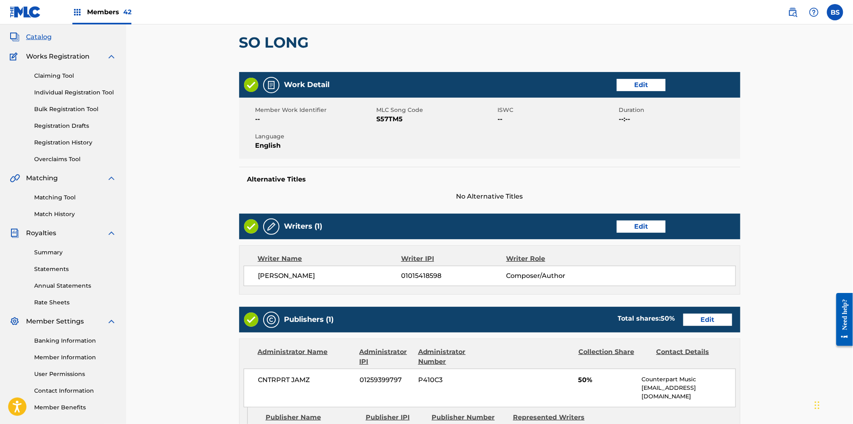
scroll to position [47, 0]
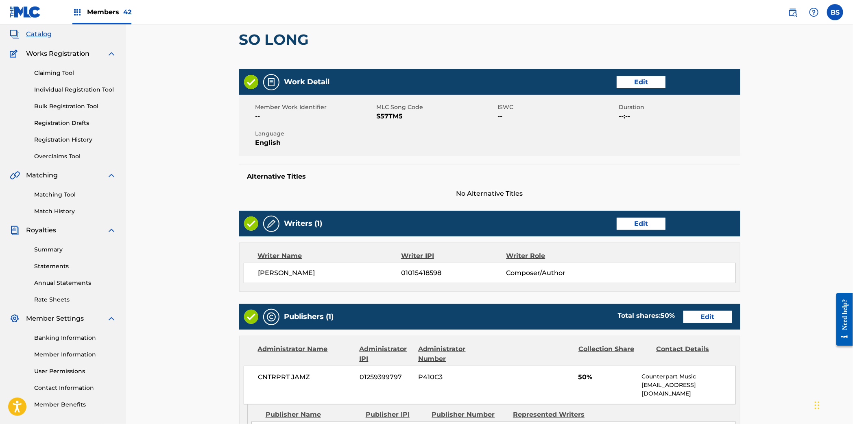
click at [641, 222] on link "Edit" at bounding box center [640, 224] width 49 height 12
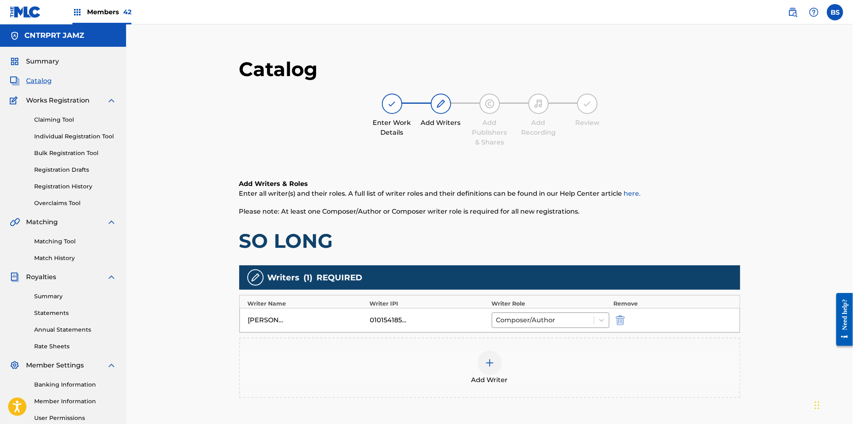
scroll to position [92, 0]
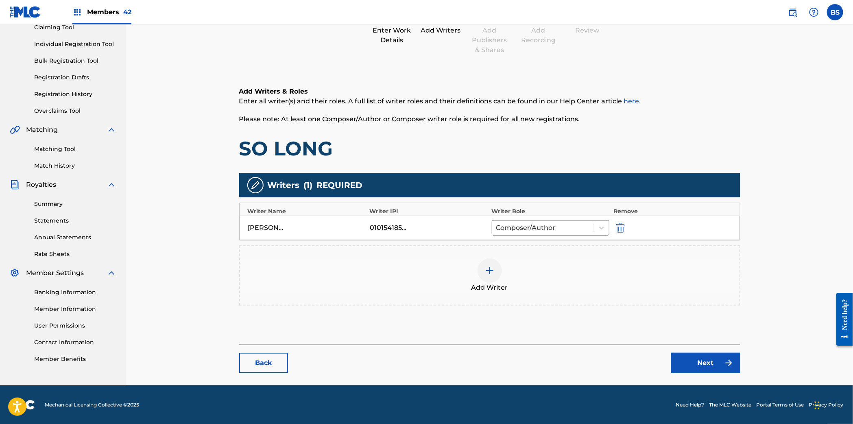
click at [498, 268] on div at bounding box center [489, 270] width 24 height 24
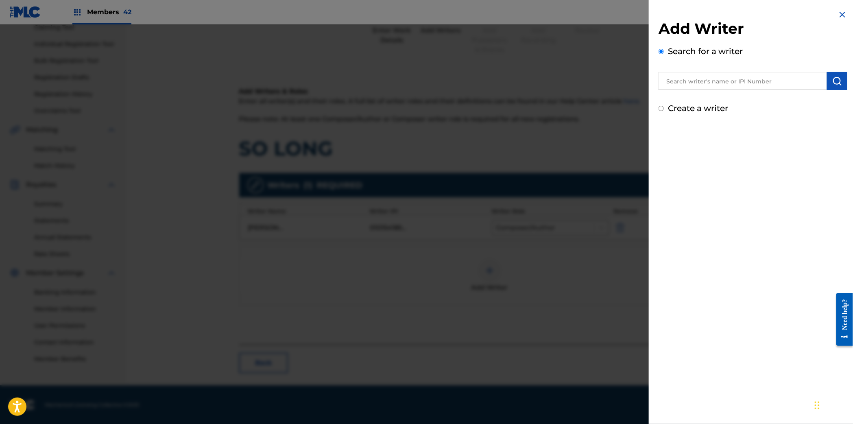
click at [713, 89] on input "text" at bounding box center [742, 81] width 168 height 18
paste input "00398192510"
type input "00398192510"
click at [832, 84] on img "submit" at bounding box center [837, 81] width 10 height 10
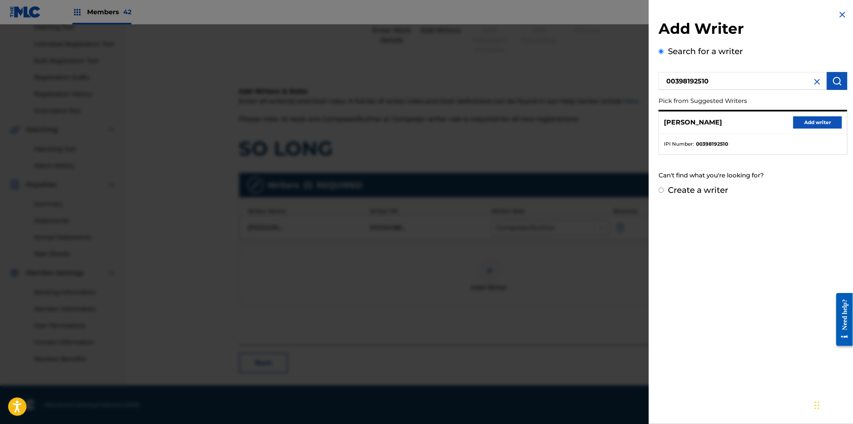
drag, startPoint x: 812, startPoint y: 122, endPoint x: 708, endPoint y: 159, distance: 110.5
click at [811, 122] on button "Add writer" at bounding box center [817, 122] width 49 height 12
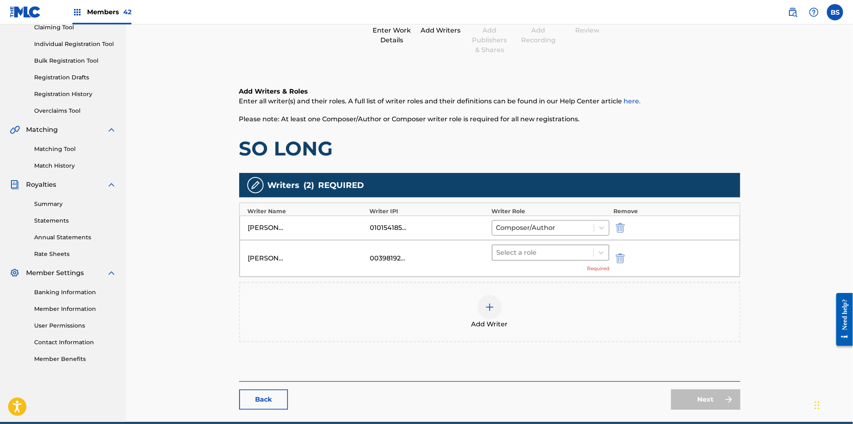
click at [538, 255] on div at bounding box center [542, 252] width 93 height 11
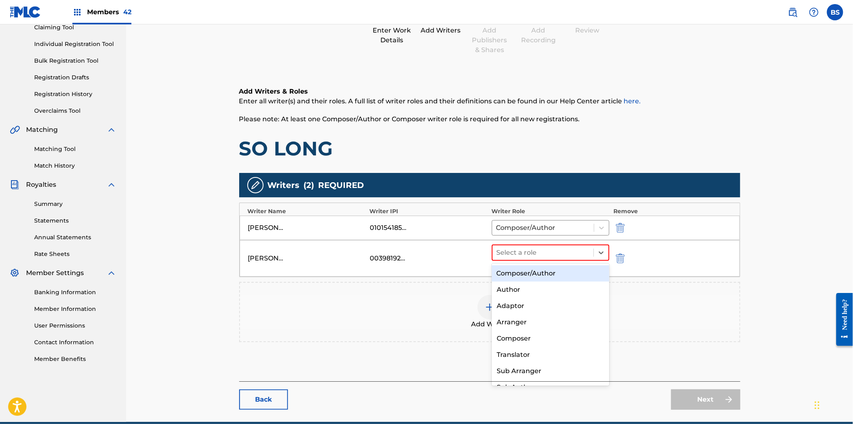
drag, startPoint x: 510, startPoint y: 274, endPoint x: 457, endPoint y: 272, distance: 52.9
click at [509, 274] on div "Composer/Author" at bounding box center [550, 273] width 117 height 16
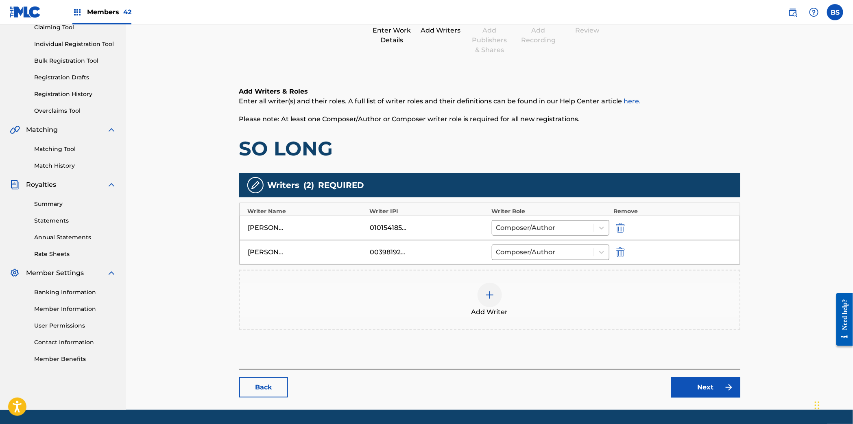
scroll to position [117, 0]
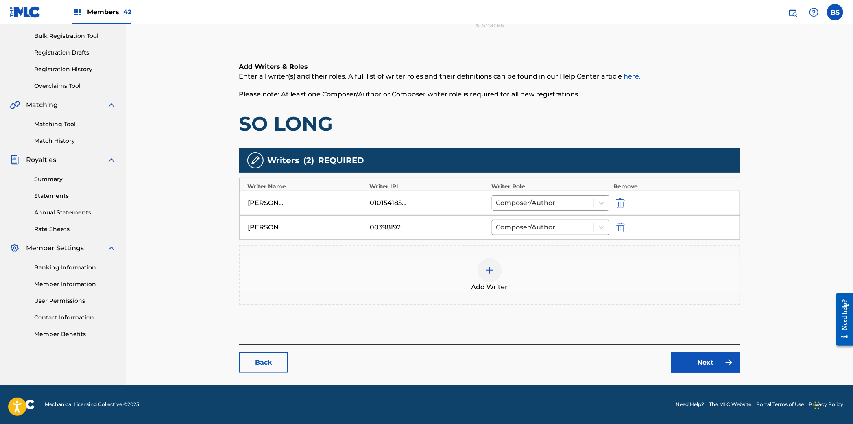
click at [697, 358] on link "Next" at bounding box center [705, 362] width 69 height 20
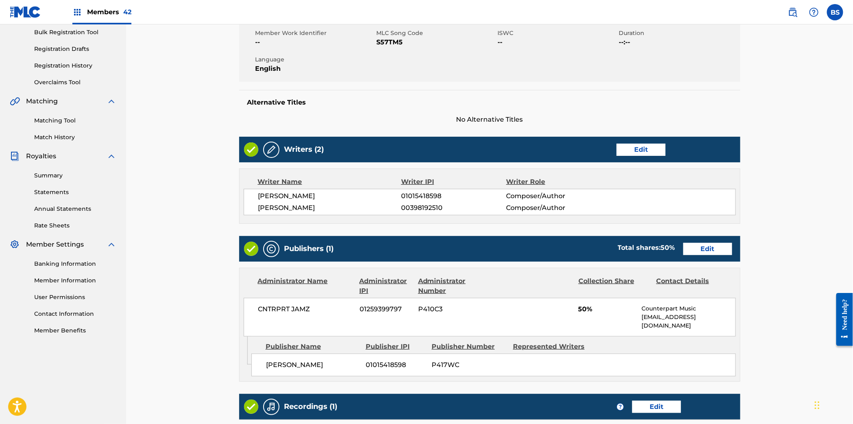
scroll to position [253, 0]
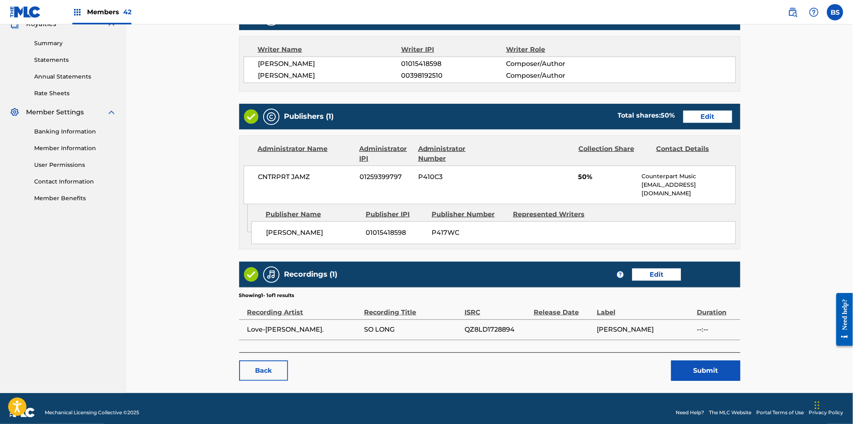
click at [698, 114] on link "Edit" at bounding box center [707, 117] width 49 height 12
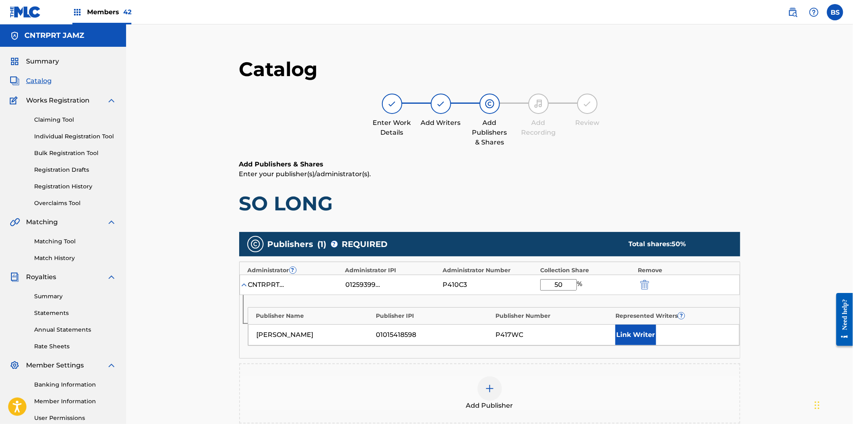
click at [639, 337] on button "Link Writer" at bounding box center [635, 334] width 41 height 20
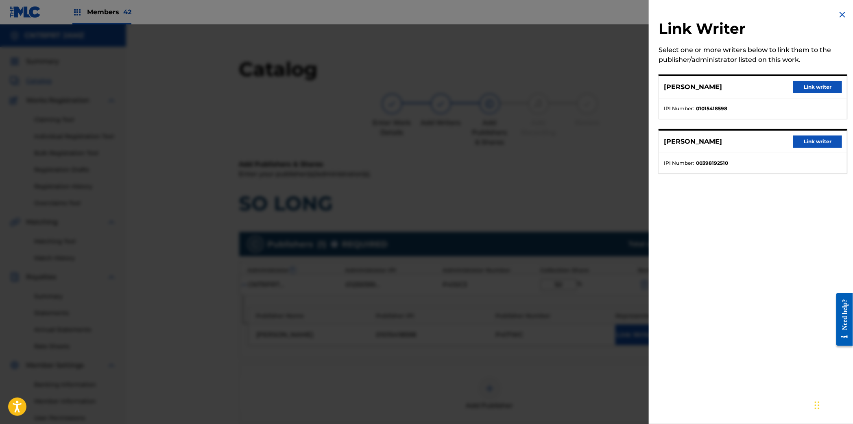
drag, startPoint x: 800, startPoint y: 87, endPoint x: 589, endPoint y: 235, distance: 257.7
click at [799, 87] on button "Link writer" at bounding box center [817, 87] width 49 height 12
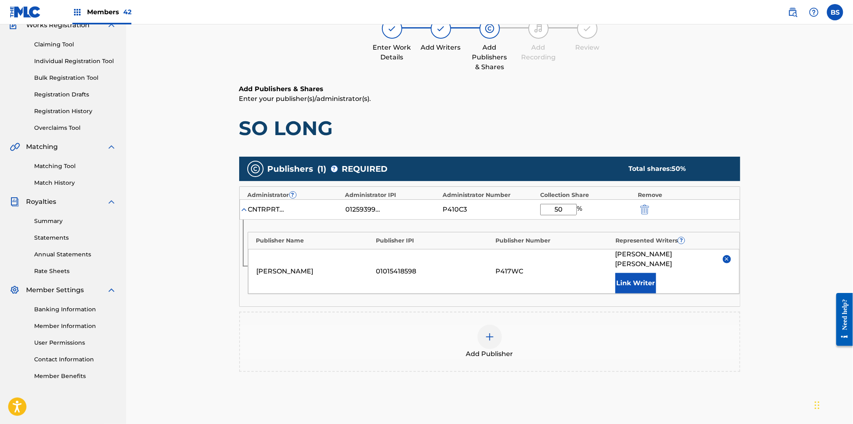
scroll to position [156, 0]
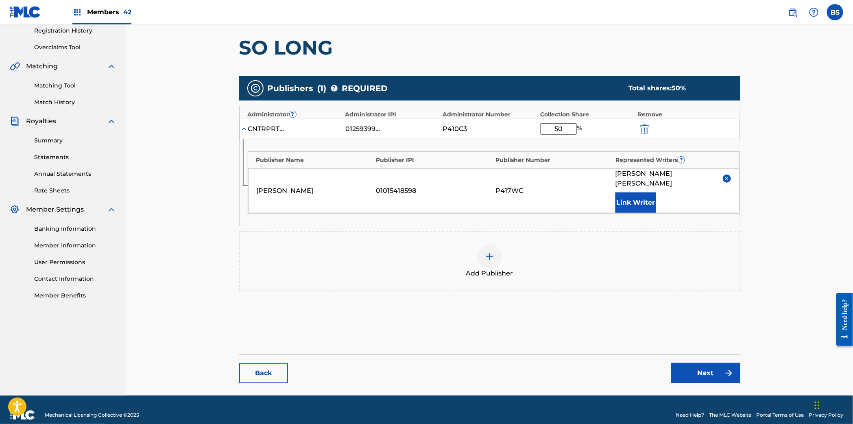
drag, startPoint x: 697, startPoint y: 368, endPoint x: 694, endPoint y: 365, distance: 4.6
click at [724, 368] on img at bounding box center [729, 373] width 10 height 10
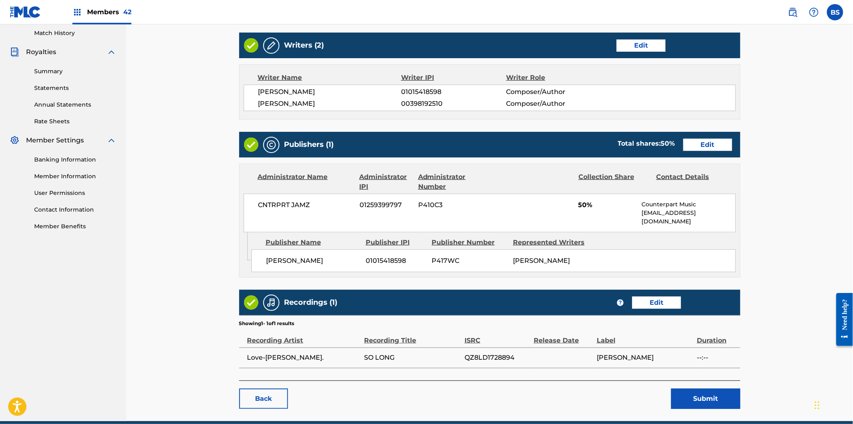
scroll to position [253, 0]
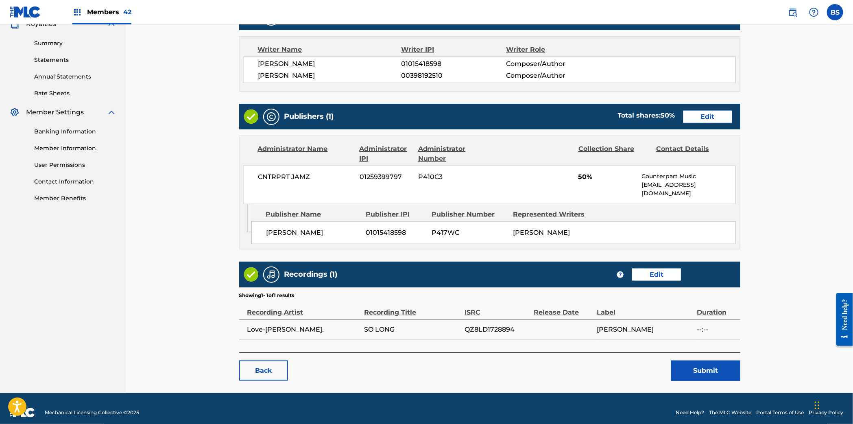
click at [715, 361] on button "Submit" at bounding box center [705, 370] width 69 height 20
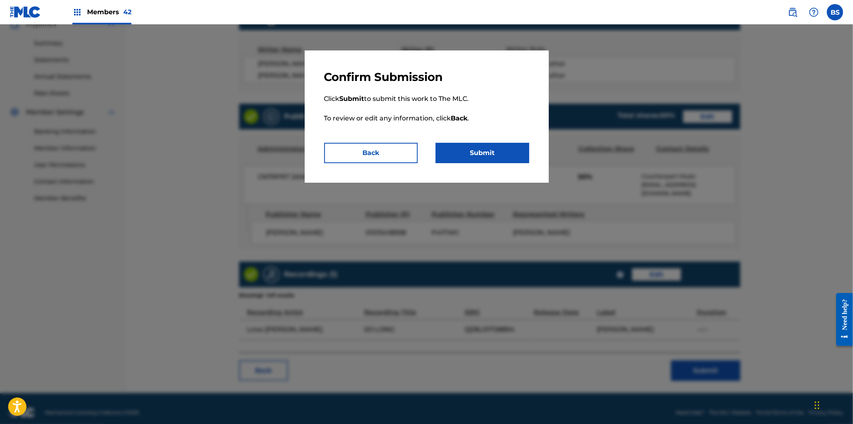
click at [490, 159] on button "Submit" at bounding box center [482, 153] width 94 height 20
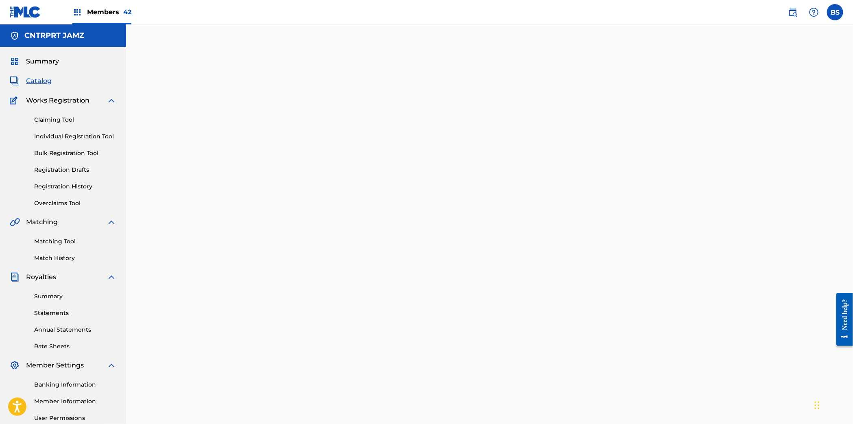
drag, startPoint x: 46, startPoint y: 81, endPoint x: 111, endPoint y: 97, distance: 66.9
click at [46, 81] on span "Catalog" at bounding box center [39, 81] width 26 height 10
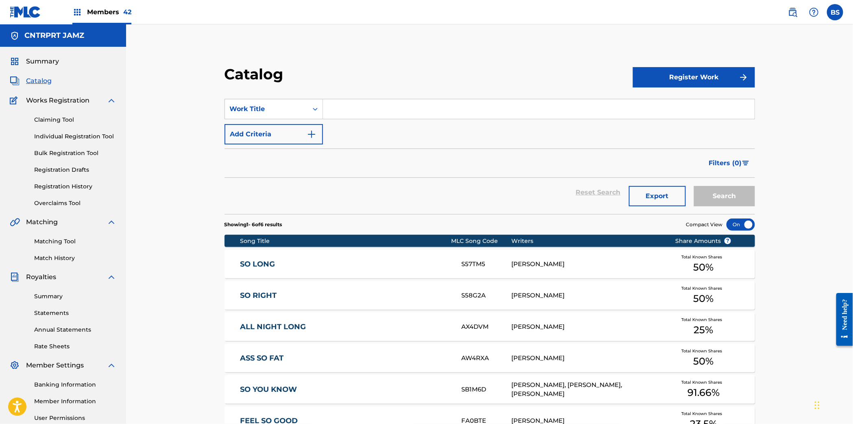
drag, startPoint x: 348, startPoint y: 114, endPoint x: 422, endPoint y: 118, distance: 74.1
click at [348, 114] on input "Search Form" at bounding box center [538, 109] width 431 height 20
paste input "Speak with Me"
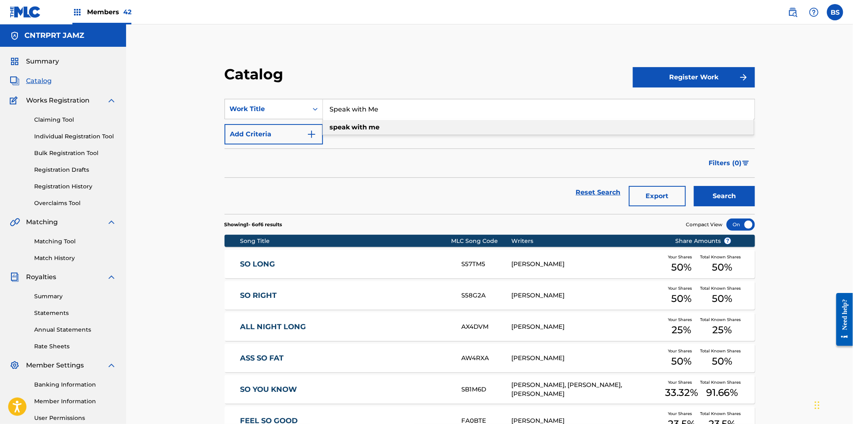
drag, startPoint x: 342, startPoint y: 131, endPoint x: 352, endPoint y: 135, distance: 11.2
click at [341, 131] on div "speak with me" at bounding box center [538, 127] width 431 height 15
type input "speak with me"
click at [725, 189] on button "Search" at bounding box center [724, 196] width 61 height 20
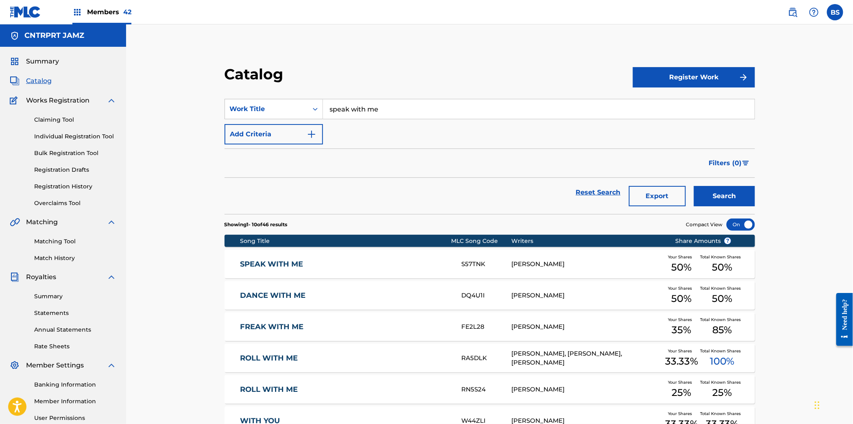
click at [361, 259] on link "SPEAK WITH ME" at bounding box center [345, 263] width 210 height 9
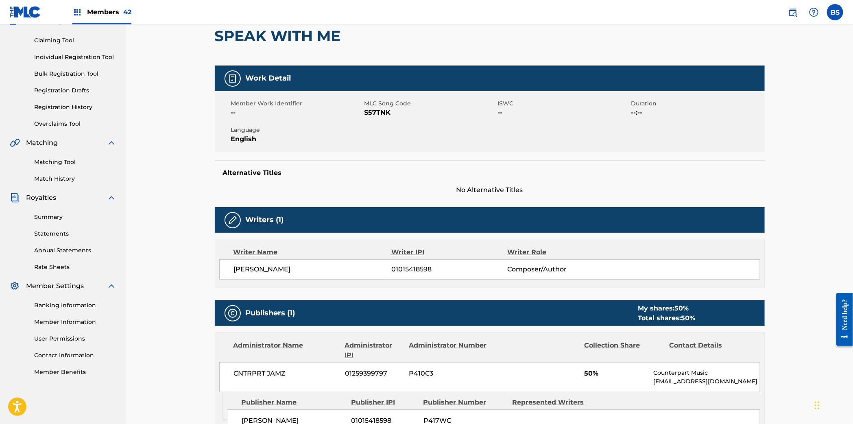
scroll to position [157, 0]
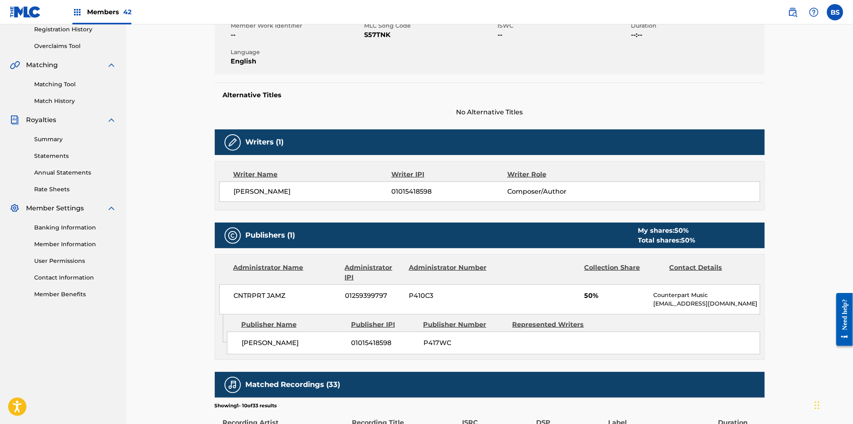
click at [409, 189] on span "01015418598" at bounding box center [448, 192] width 115 height 10
copy span "01015418598"
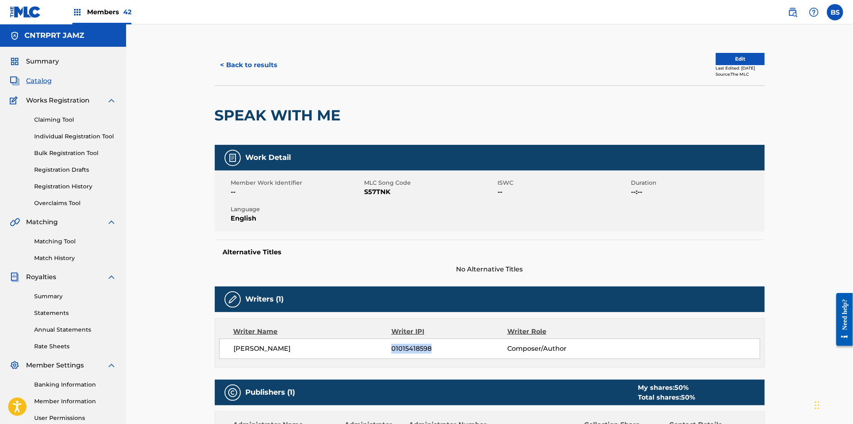
click at [726, 53] on button "Edit" at bounding box center [740, 59] width 49 height 12
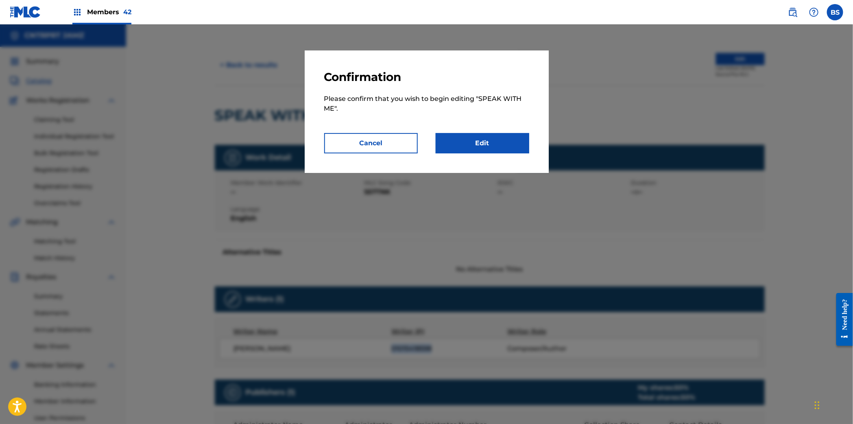
click at [509, 140] on link "Edit" at bounding box center [482, 143] width 94 height 20
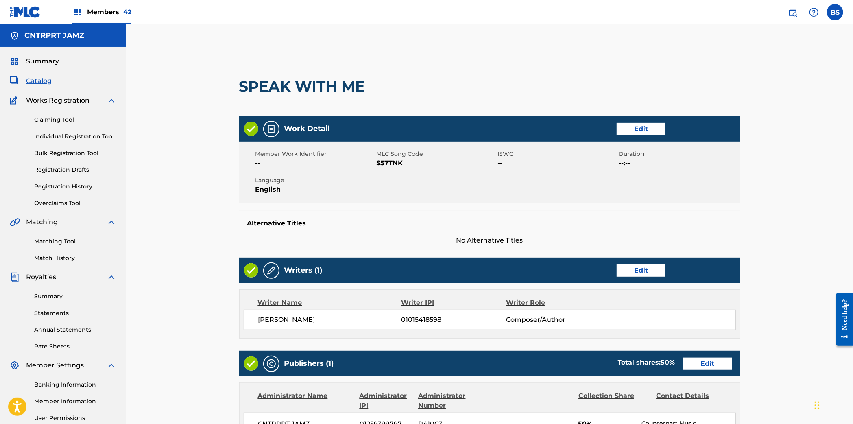
click at [663, 268] on link "Edit" at bounding box center [640, 270] width 49 height 12
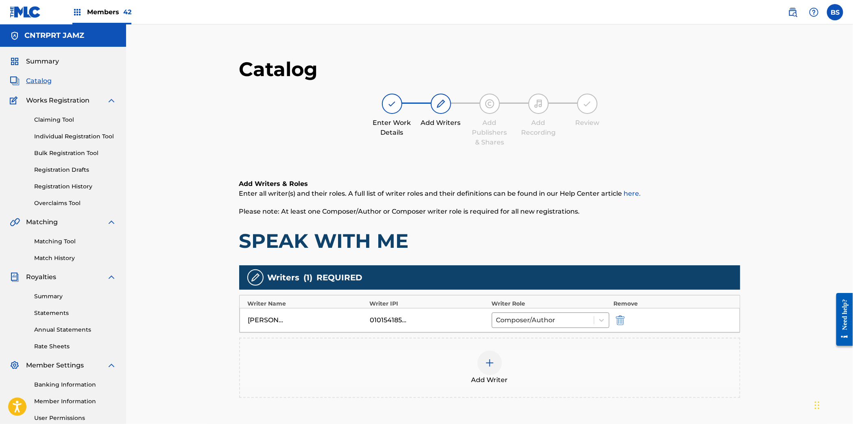
click at [500, 356] on div "Add Writer" at bounding box center [489, 367] width 499 height 34
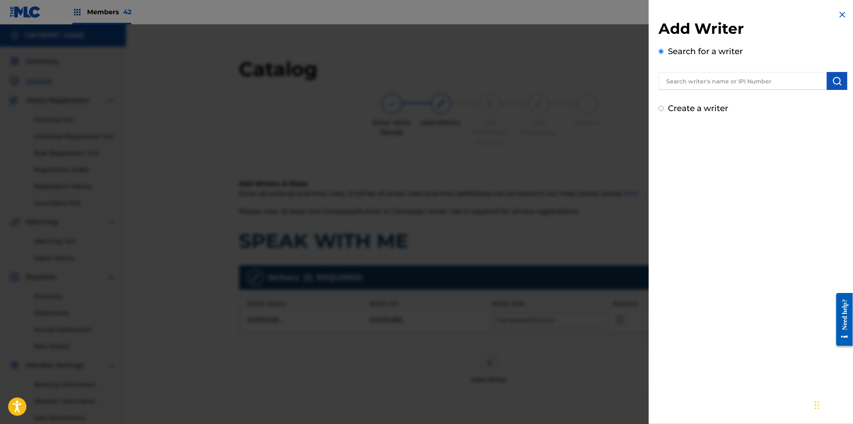
drag, startPoint x: 683, startPoint y: 83, endPoint x: 848, endPoint y: 72, distance: 165.0
click at [687, 83] on input "text" at bounding box center [742, 81] width 168 height 18
paste input "00398192510"
type input "00398192510"
click at [836, 84] on img "submit" at bounding box center [837, 81] width 10 height 10
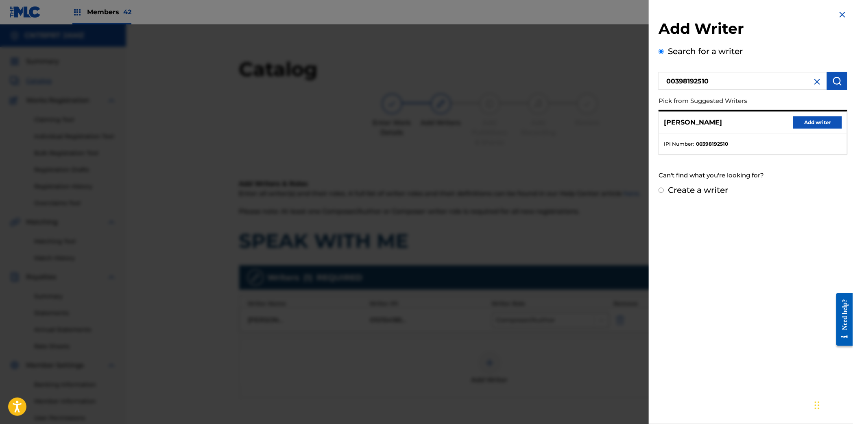
click at [827, 127] on button "Add writer" at bounding box center [817, 122] width 49 height 12
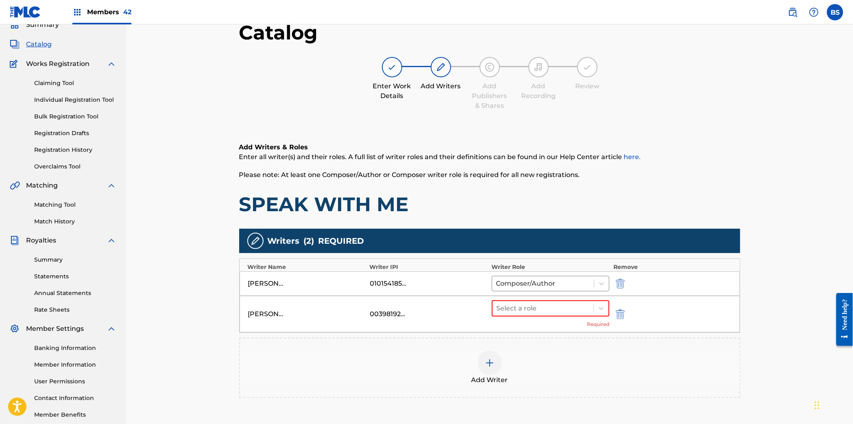
scroll to position [86, 0]
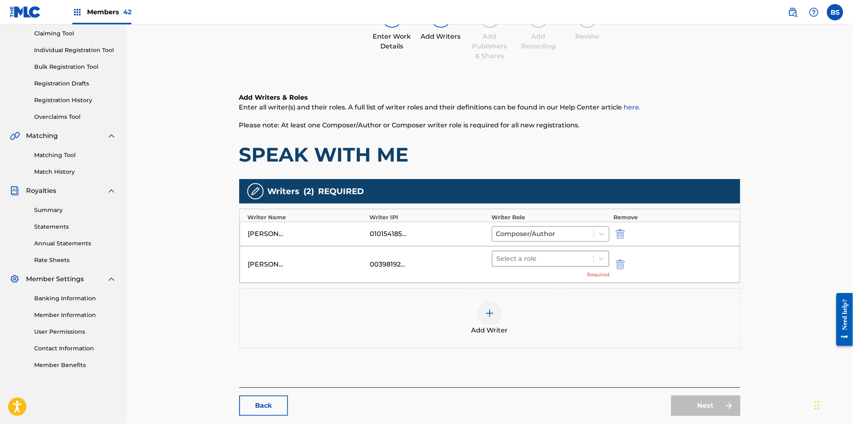
drag, startPoint x: 528, startPoint y: 266, endPoint x: 522, endPoint y: 263, distance: 6.4
click at [528, 266] on div "Select a role Required" at bounding box center [551, 264] width 118 height 28
click at [524, 258] on div at bounding box center [542, 258] width 93 height 11
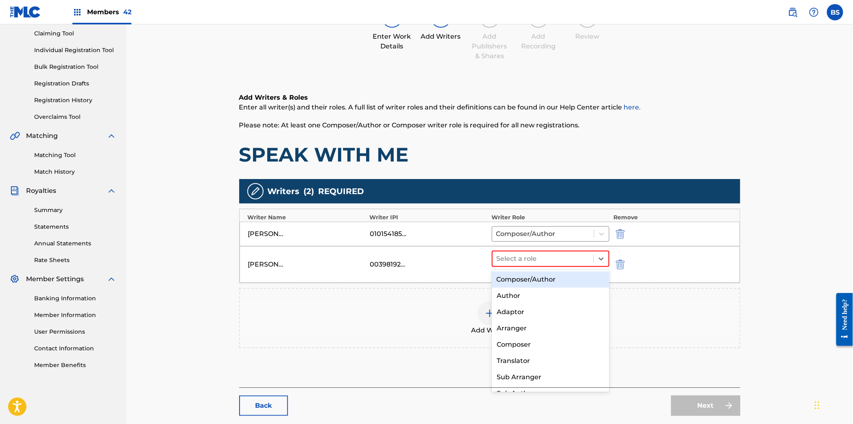
click at [521, 274] on div "Composer/Author" at bounding box center [550, 279] width 117 height 16
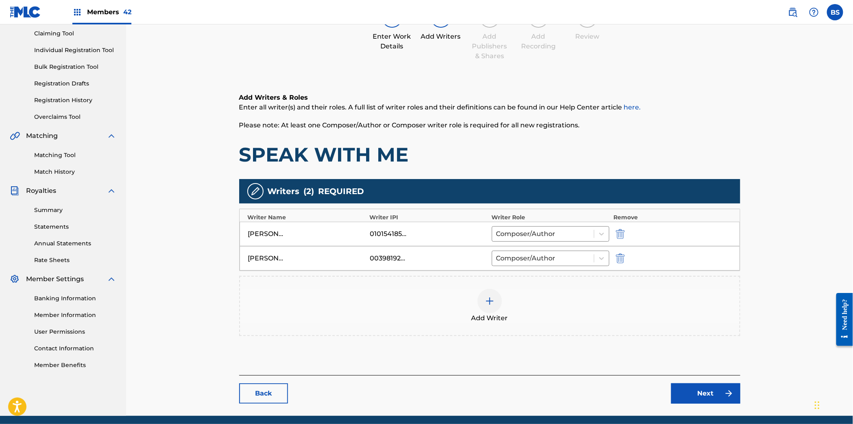
click at [685, 384] on link "Next" at bounding box center [705, 393] width 69 height 20
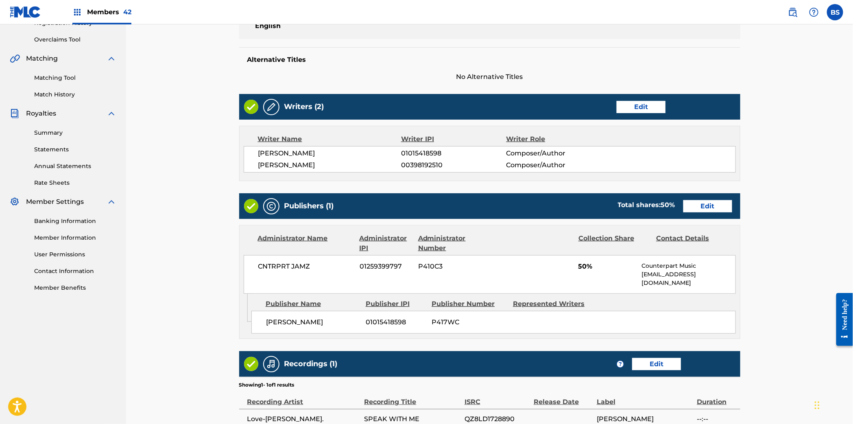
scroll to position [163, 0]
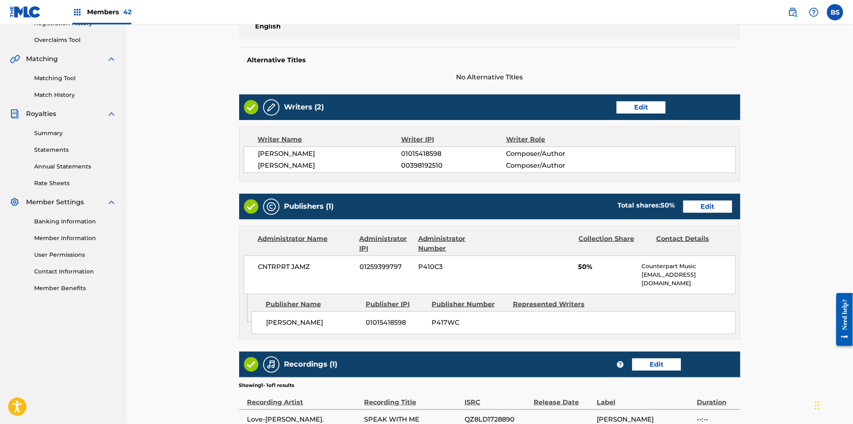
click at [707, 209] on link "Edit" at bounding box center [707, 206] width 49 height 12
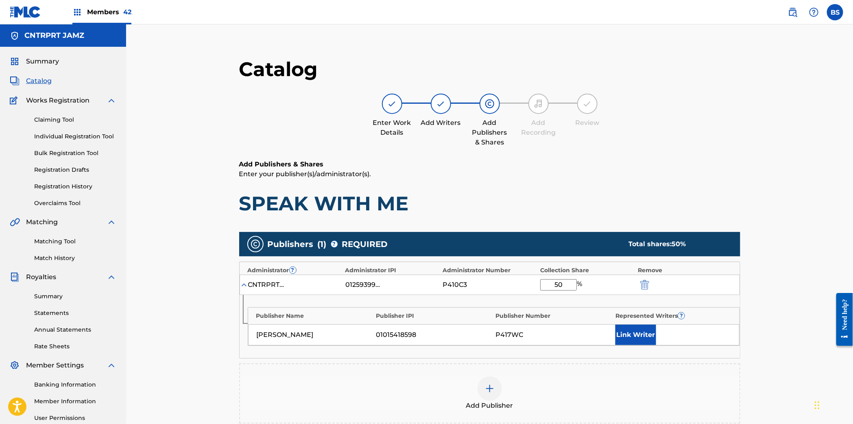
click at [634, 338] on button "Link Writer" at bounding box center [635, 334] width 41 height 20
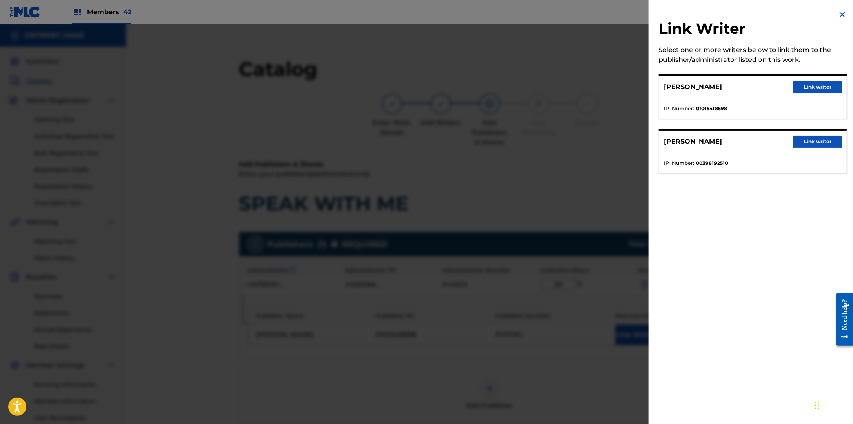
drag, startPoint x: 811, startPoint y: 81, endPoint x: 679, endPoint y: 162, distance: 154.6
click at [811, 81] on button "Link writer" at bounding box center [817, 87] width 49 height 12
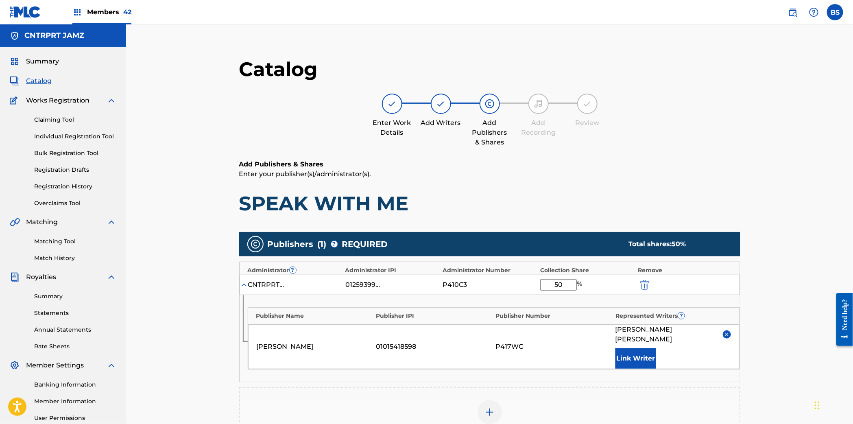
scroll to position [156, 0]
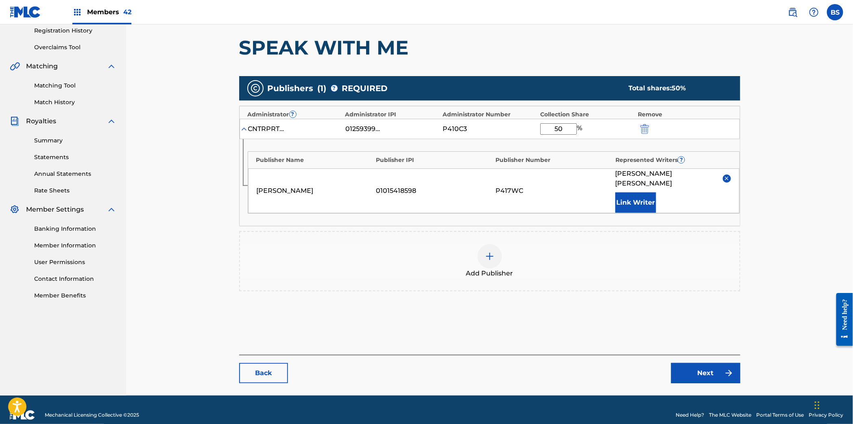
click at [696, 363] on link "Next" at bounding box center [705, 373] width 69 height 20
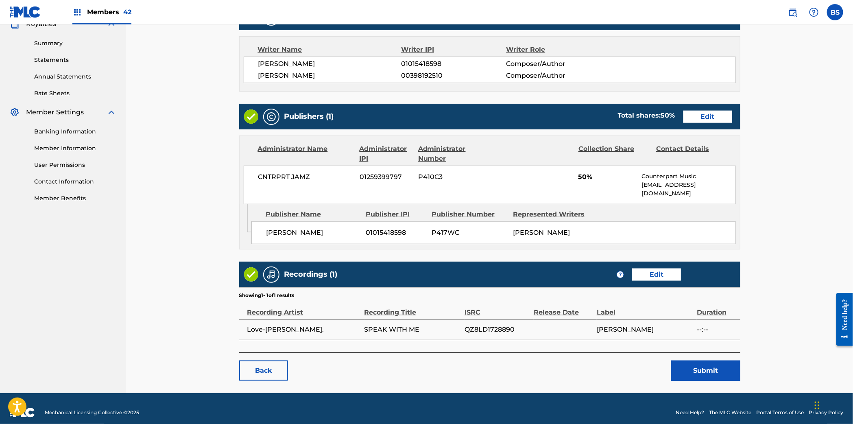
scroll to position [251, 0]
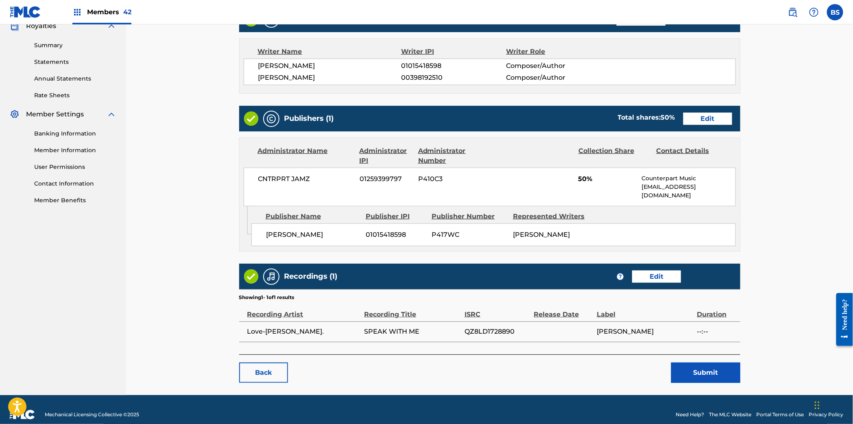
click at [710, 365] on button "Submit" at bounding box center [705, 372] width 69 height 20
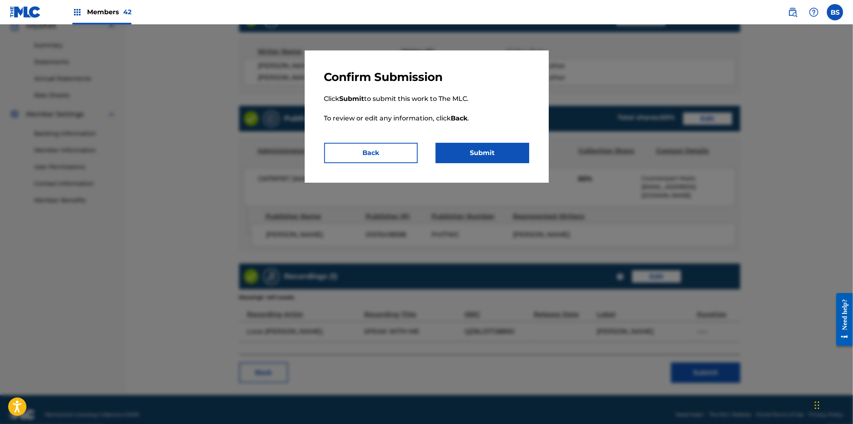
drag, startPoint x: 509, startPoint y: 145, endPoint x: 513, endPoint y: 175, distance: 30.1
click at [509, 146] on button "Submit" at bounding box center [482, 153] width 94 height 20
